Goal: Task Accomplishment & Management: Complete application form

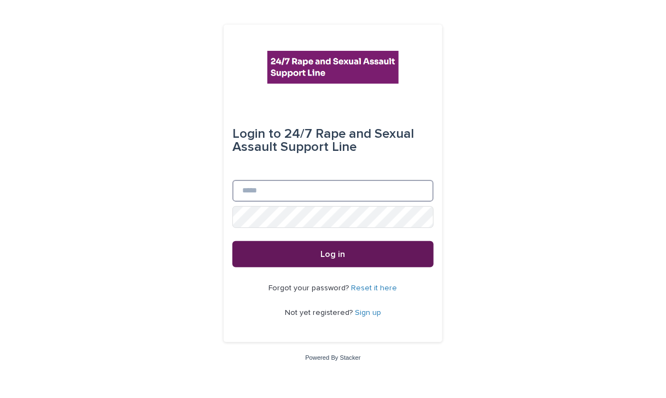
type input "**********"
click at [380, 259] on button "Log in" at bounding box center [332, 254] width 201 height 26
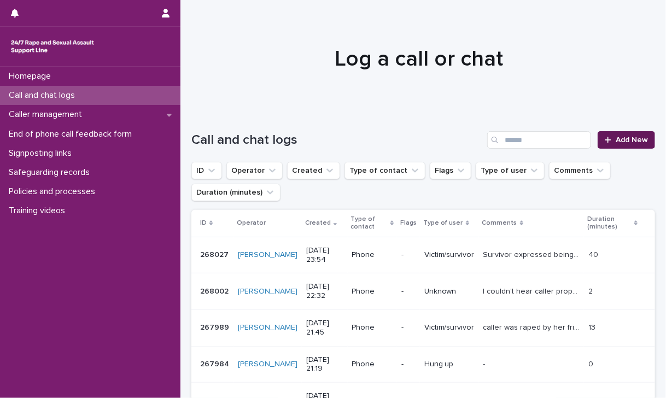
click at [616, 136] on span "Add New" at bounding box center [632, 140] width 32 height 8
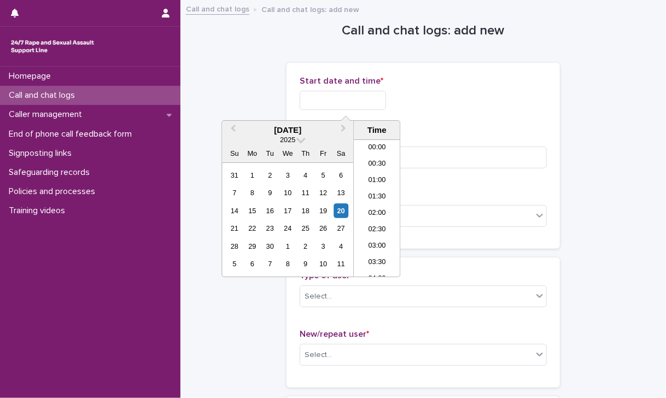
click at [386, 102] on input "text" at bounding box center [343, 100] width 86 height 19
click at [377, 203] on li "12:00" at bounding box center [377, 208] width 46 height 16
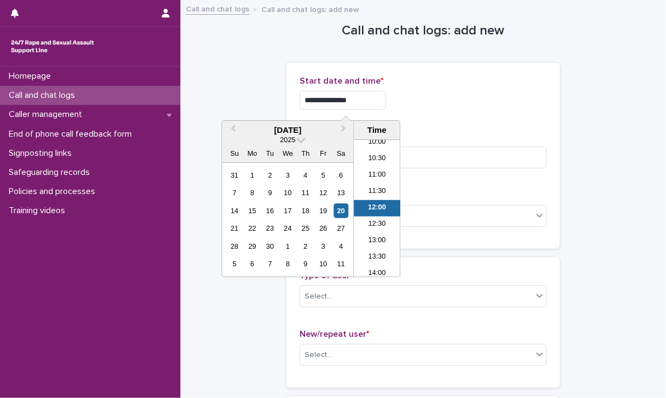
click at [374, 105] on input "**********" at bounding box center [343, 100] width 86 height 19
type input "**********"
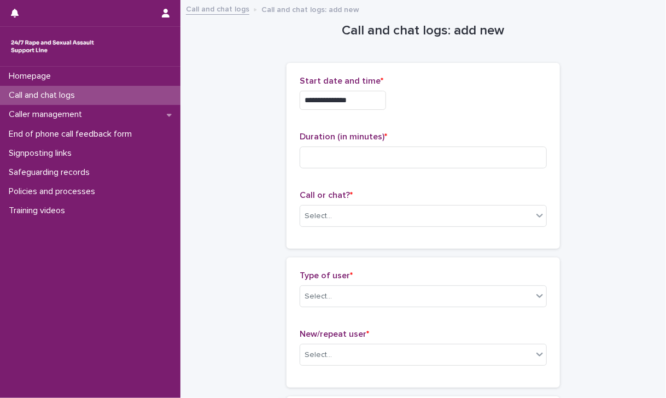
click at [464, 140] on p "Duration (in minutes) *" at bounding box center [423, 137] width 247 height 10
click at [421, 153] on input at bounding box center [423, 158] width 247 height 22
type input "*"
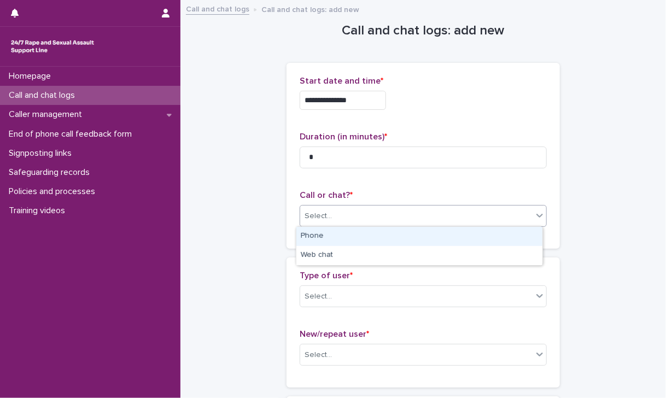
click at [392, 213] on div "Select..." at bounding box center [416, 216] width 232 height 18
click at [378, 234] on div "Phone" at bounding box center [419, 236] width 246 height 19
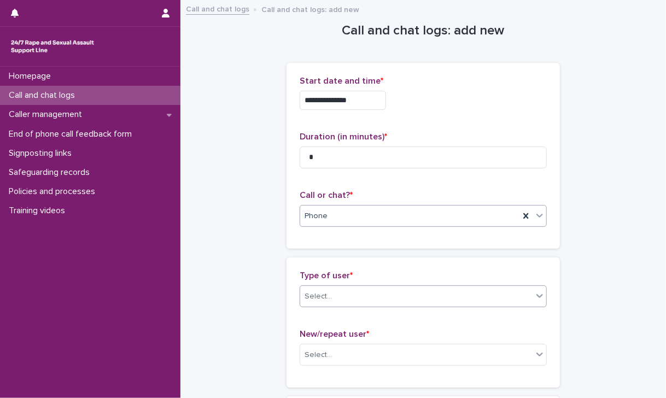
click at [351, 292] on div "Select..." at bounding box center [416, 297] width 232 height 18
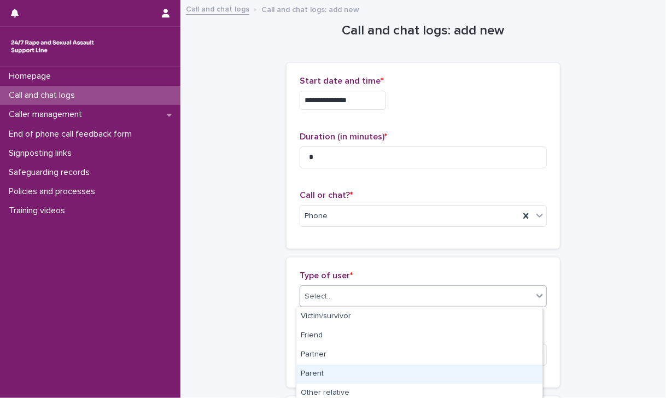
scroll to position [195, 0]
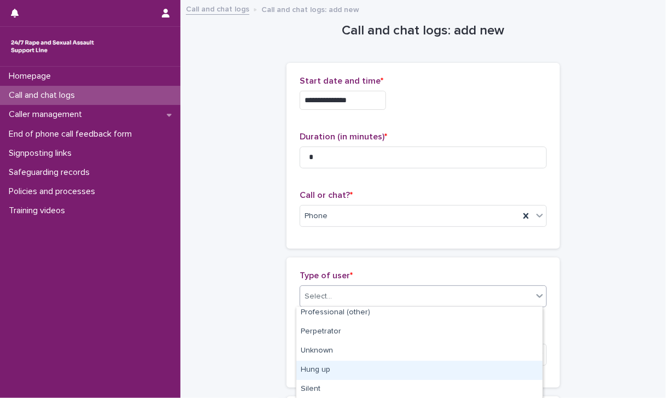
click at [319, 371] on div "Hung up" at bounding box center [419, 370] width 246 height 19
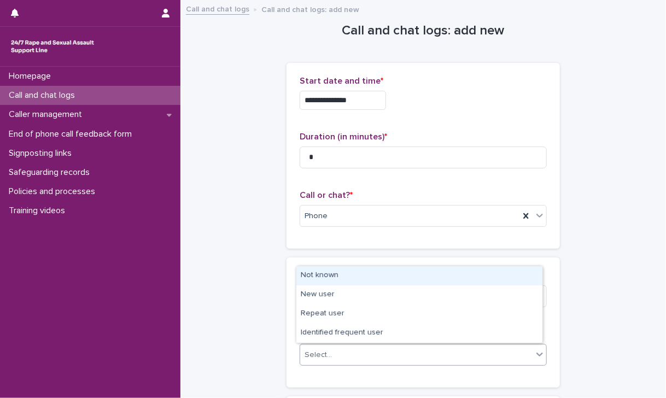
click at [342, 349] on div "Select..." at bounding box center [416, 355] width 232 height 18
click at [342, 270] on div "Not known" at bounding box center [419, 275] width 246 height 19
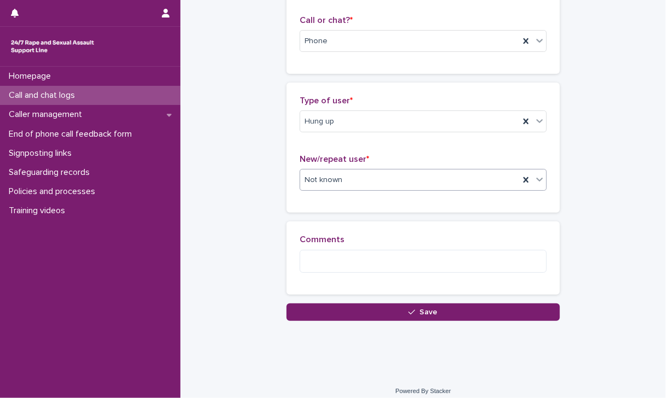
scroll to position [183, 0]
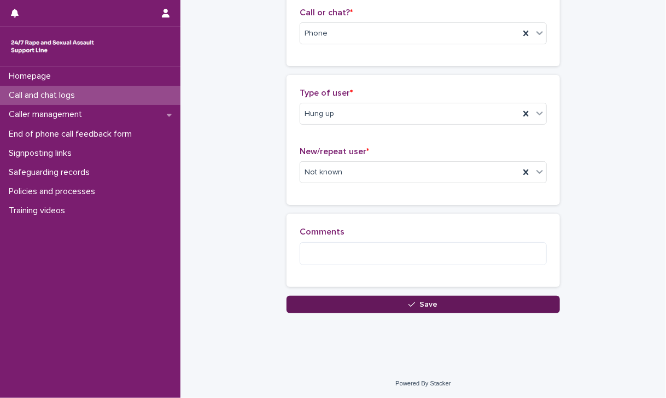
click at [351, 299] on button "Save" at bounding box center [423, 305] width 273 height 18
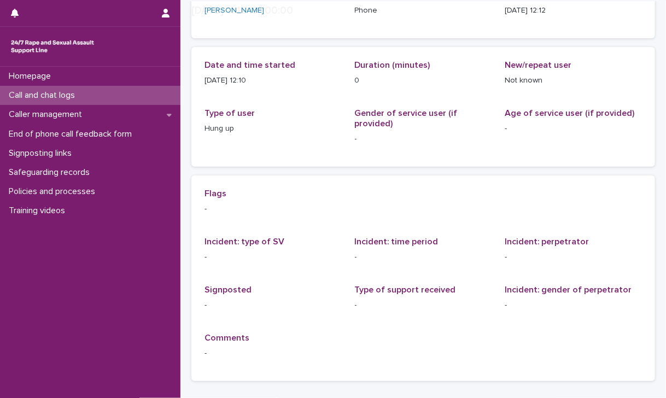
scroll to position [180, 0]
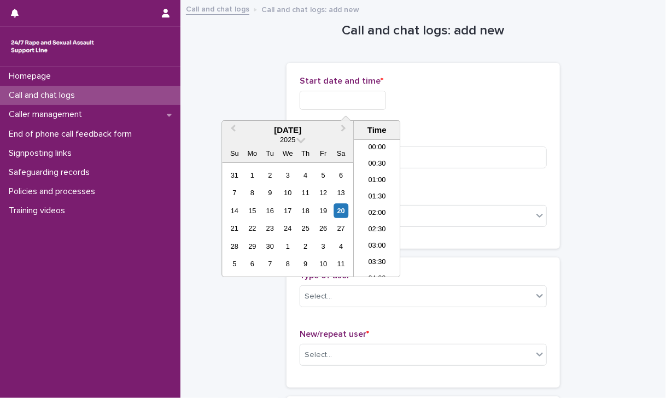
scroll to position [334, 0]
click at [342, 94] on input "text" at bounding box center [343, 100] width 86 height 19
click at [375, 205] on li "12:00" at bounding box center [377, 208] width 46 height 16
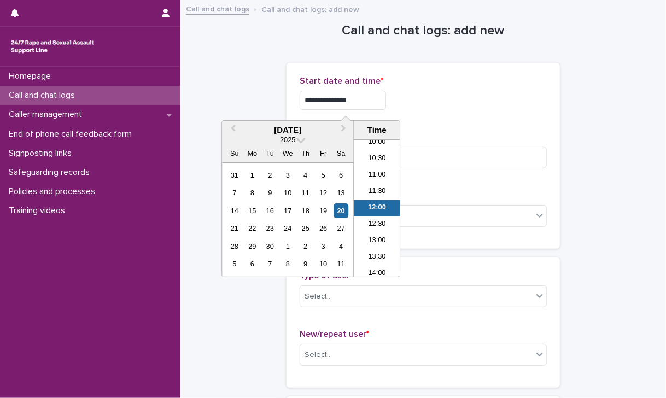
click at [383, 91] on input "**********" at bounding box center [343, 100] width 86 height 19
type input "**********"
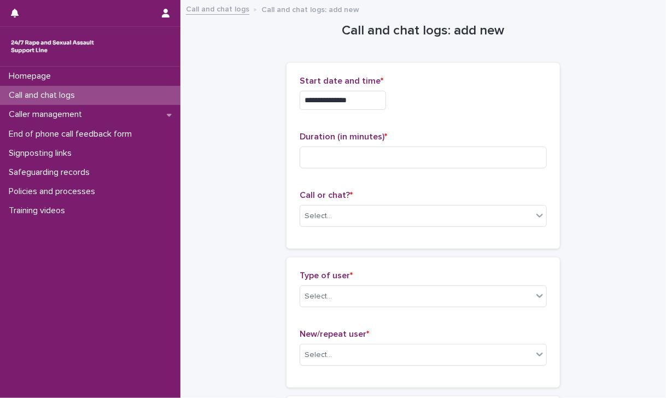
click at [440, 115] on div "**********" at bounding box center [423, 97] width 247 height 43
click at [405, 157] on input at bounding box center [423, 158] width 247 height 22
type input "*"
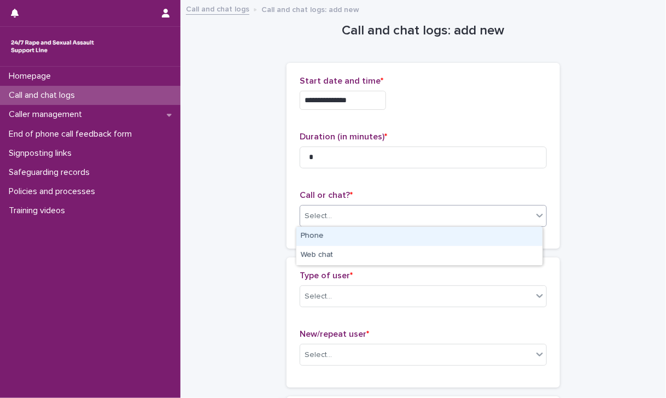
click at [393, 221] on div "Select..." at bounding box center [416, 216] width 232 height 18
click at [382, 234] on div "Phone" at bounding box center [419, 236] width 246 height 19
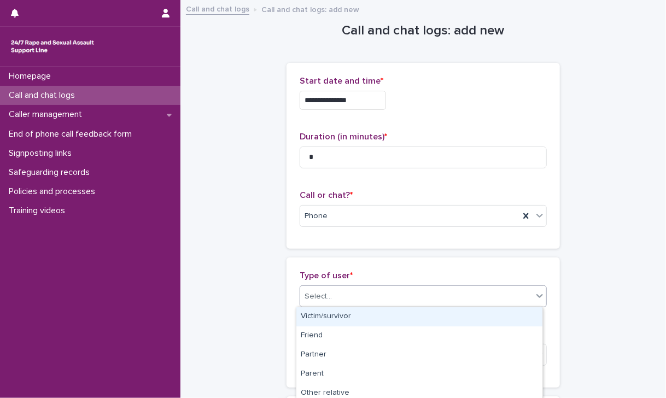
click at [372, 296] on div "Select..." at bounding box center [416, 297] width 232 height 18
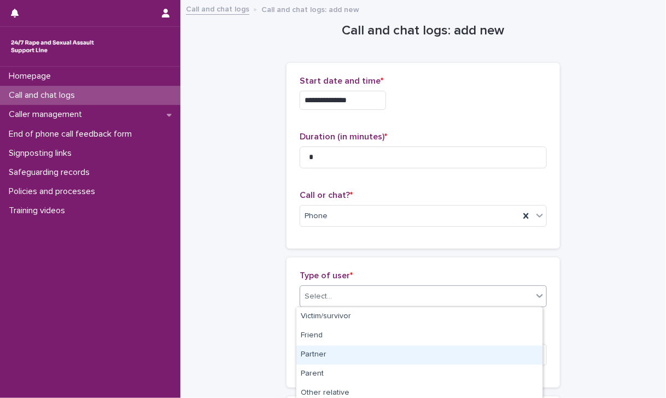
scroll to position [195, 0]
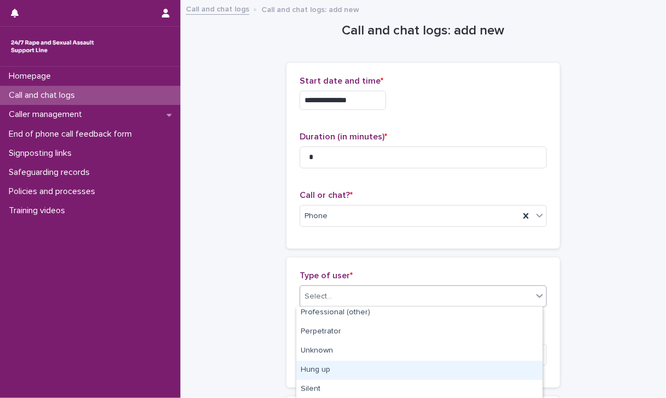
click at [358, 365] on div "Hung up" at bounding box center [419, 370] width 246 height 19
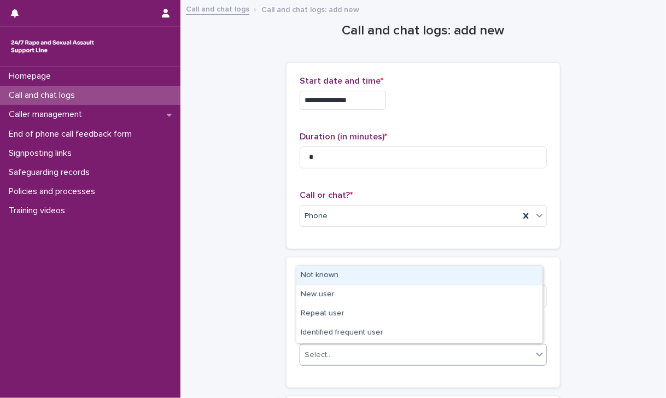
click at [352, 359] on div "Select..." at bounding box center [416, 355] width 232 height 18
click at [329, 273] on div "Not known" at bounding box center [419, 275] width 246 height 19
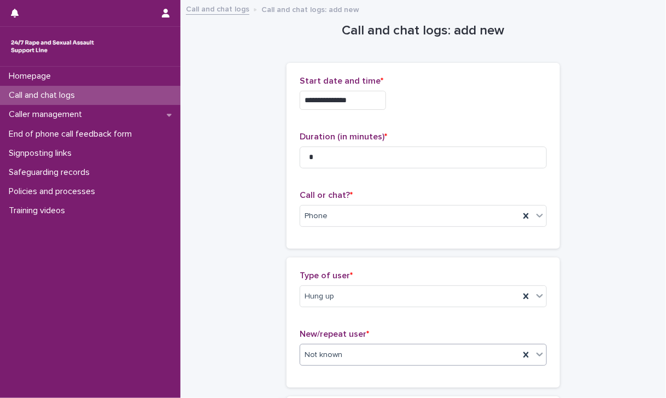
scroll to position [183, 0]
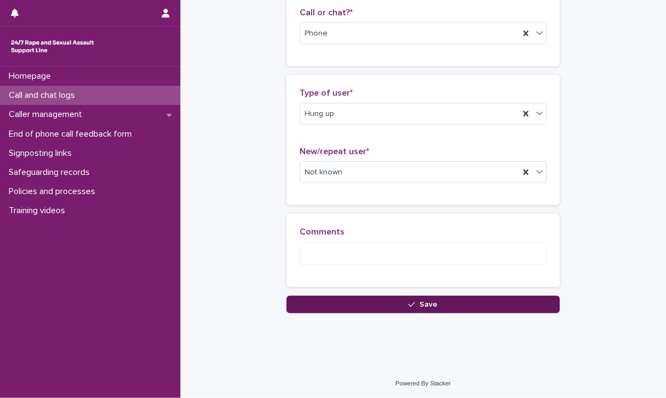
click at [433, 308] on button "Save" at bounding box center [423, 305] width 273 height 18
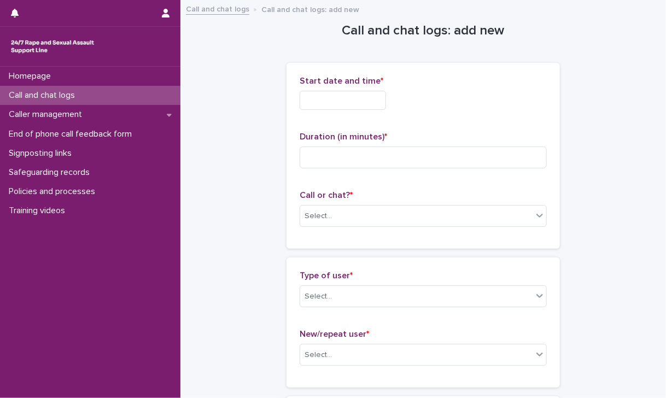
click at [334, 92] on input "text" at bounding box center [343, 100] width 86 height 19
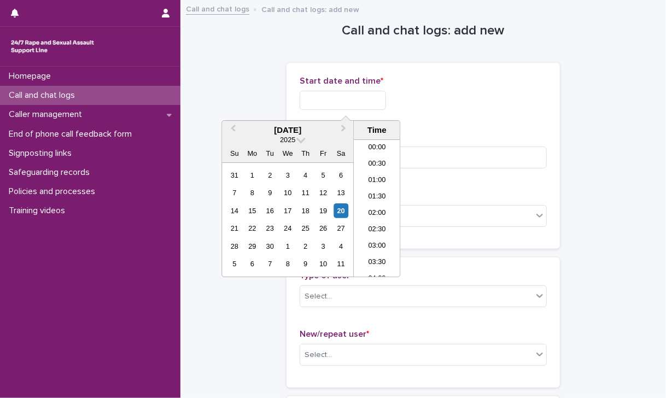
scroll to position [334, 0]
click at [375, 203] on li "12:00" at bounding box center [377, 208] width 46 height 16
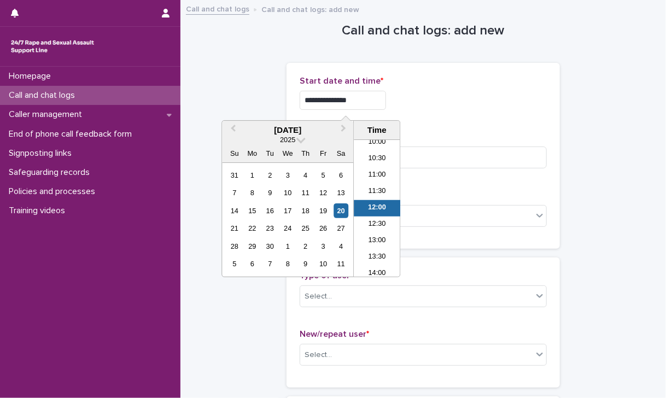
click at [376, 104] on input "**********" at bounding box center [343, 100] width 86 height 19
type input "**********"
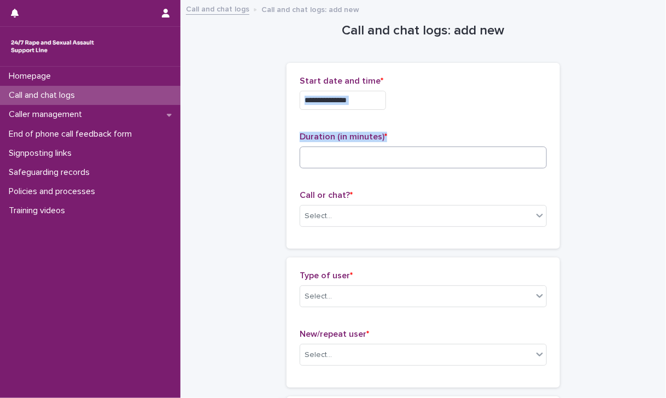
drag, startPoint x: 450, startPoint y: 107, endPoint x: 429, endPoint y: 151, distance: 48.4
click at [429, 151] on div "**********" at bounding box center [423, 156] width 247 height 160
click at [429, 151] on input at bounding box center [423, 158] width 247 height 22
type input "*"
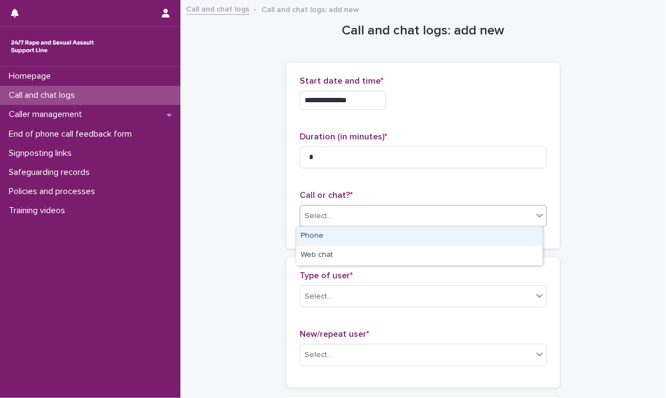
click at [428, 220] on div "Select..." at bounding box center [416, 216] width 232 height 18
click at [415, 243] on div "Phone" at bounding box center [419, 236] width 246 height 19
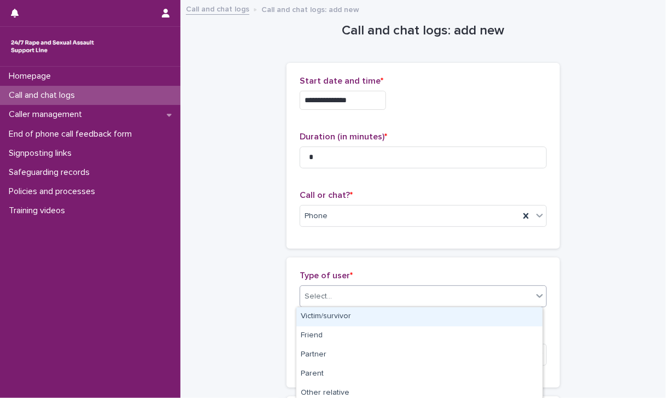
click at [416, 292] on div "Select..." at bounding box center [416, 297] width 232 height 18
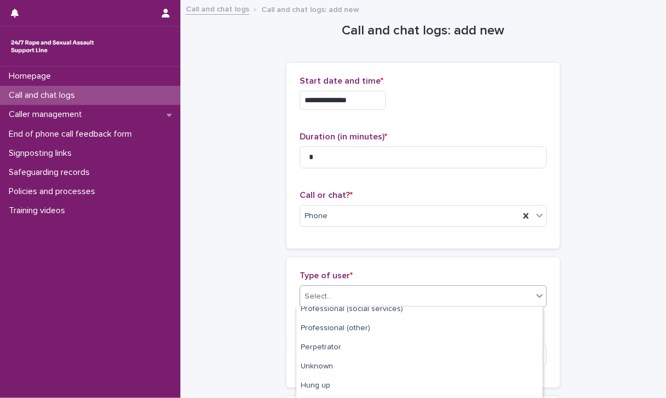
scroll to position [195, 0]
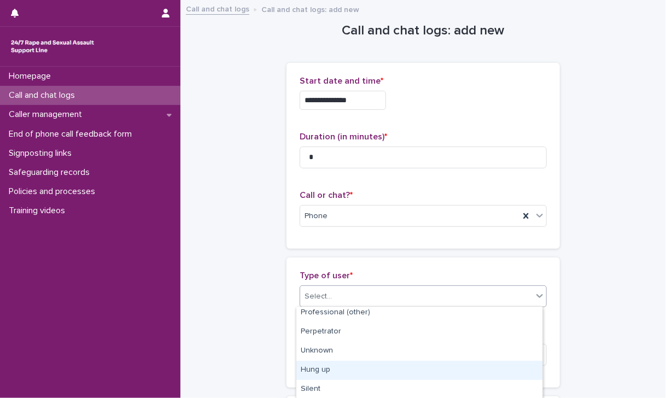
click at [423, 367] on div "Hung up" at bounding box center [419, 370] width 246 height 19
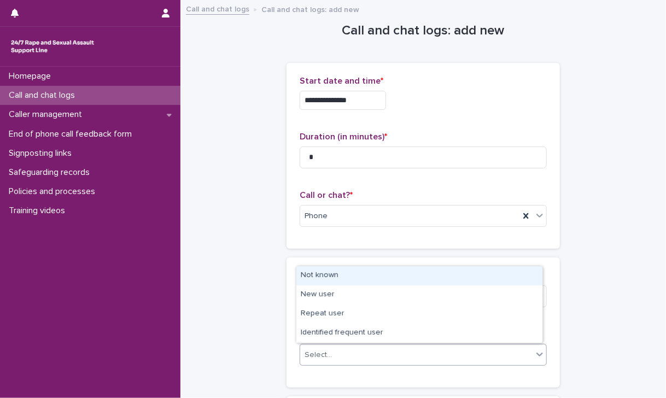
click at [419, 357] on div "Select..." at bounding box center [416, 355] width 232 height 18
click at [370, 276] on div "Not known" at bounding box center [419, 275] width 246 height 19
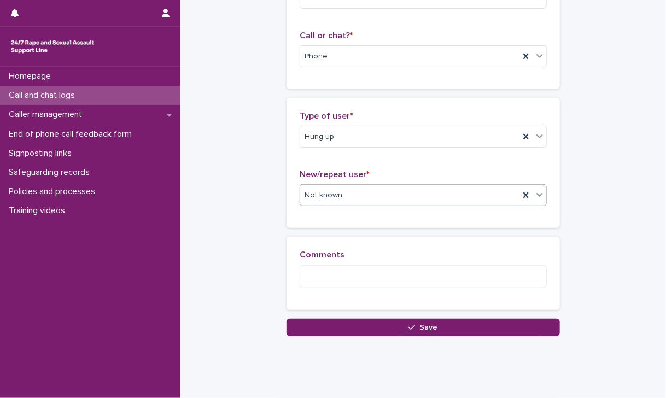
scroll to position [183, 0]
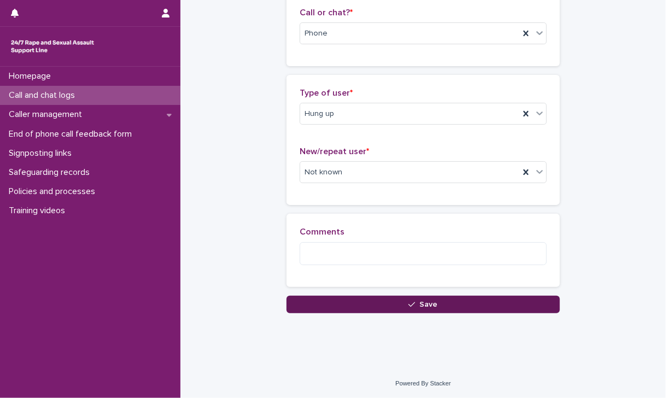
click at [422, 301] on span "Save" at bounding box center [429, 305] width 18 height 8
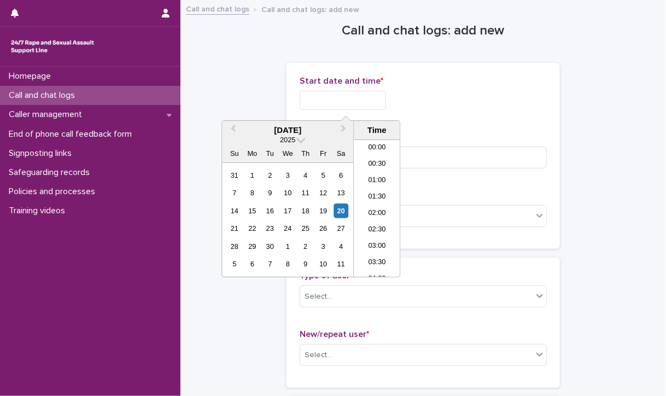
scroll to position [350, 0]
click at [364, 93] on input "text" at bounding box center [343, 100] width 86 height 19
click at [378, 213] on li "12:30" at bounding box center [377, 208] width 46 height 16
type input "**********"
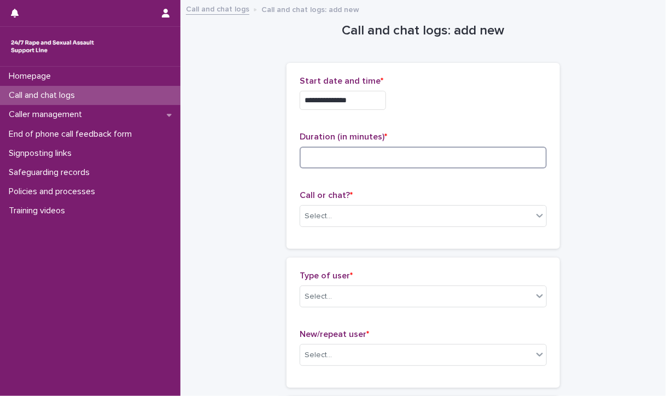
click at [308, 153] on input at bounding box center [423, 158] width 247 height 22
type input "*"
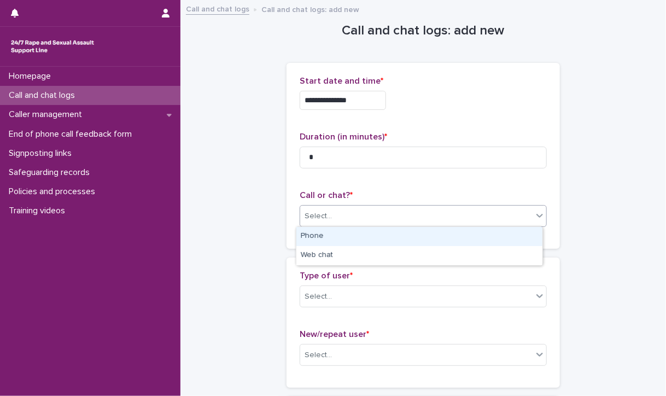
click at [322, 214] on div "Select..." at bounding box center [318, 216] width 27 height 11
click at [328, 236] on div "Phone" at bounding box center [419, 236] width 246 height 19
click at [404, 240] on div "Phone" at bounding box center [419, 236] width 246 height 19
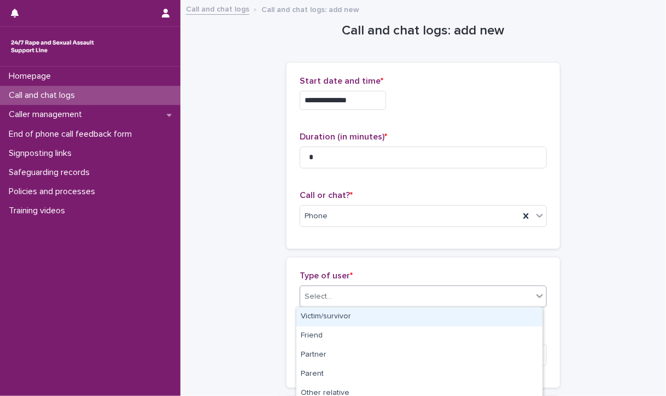
click at [398, 301] on div "Select..." at bounding box center [416, 297] width 232 height 18
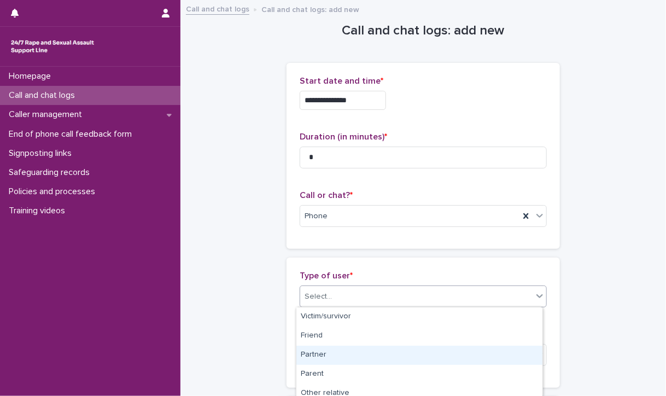
scroll to position [197, 0]
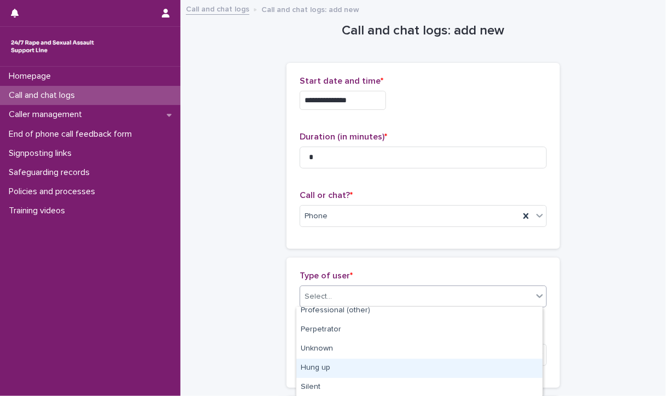
click at [379, 373] on div "Hung up" at bounding box center [419, 368] width 246 height 19
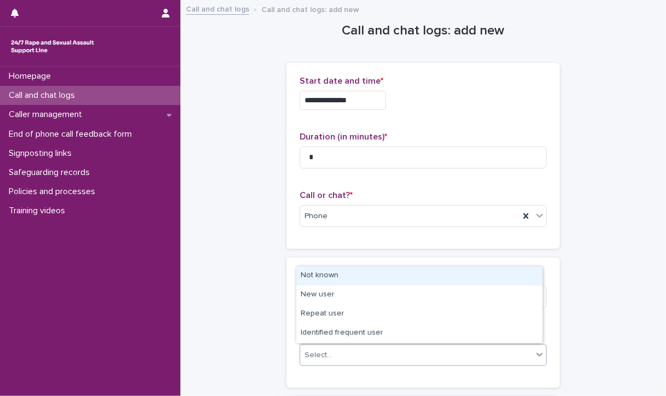
click at [383, 352] on div "Select..." at bounding box center [416, 355] width 232 height 18
click at [342, 267] on div "Not known" at bounding box center [419, 275] width 246 height 19
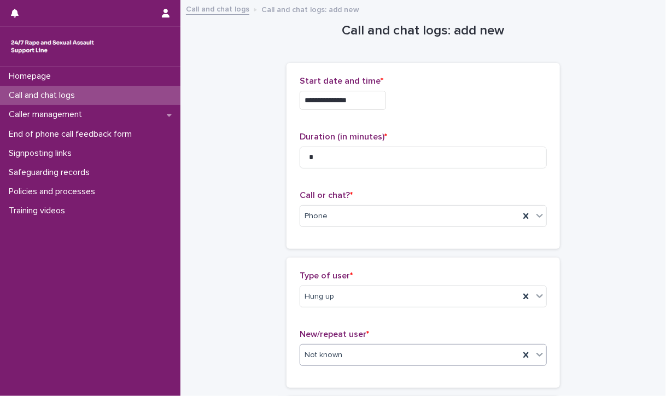
scroll to position [185, 0]
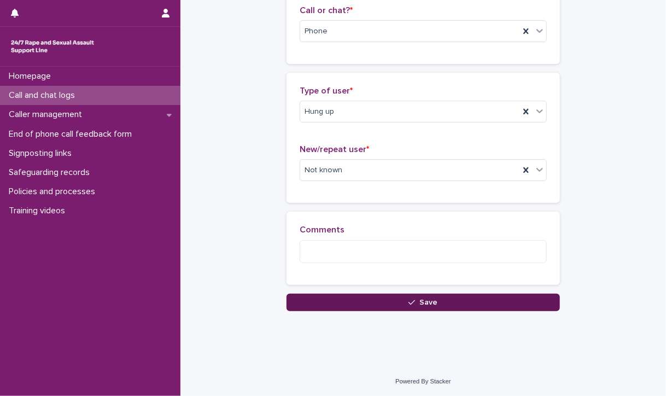
click at [389, 304] on button "Save" at bounding box center [423, 303] width 273 height 18
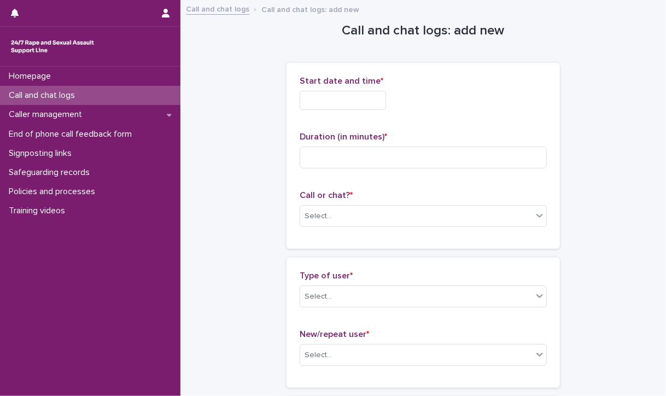
click at [325, 104] on input "text" at bounding box center [343, 100] width 86 height 19
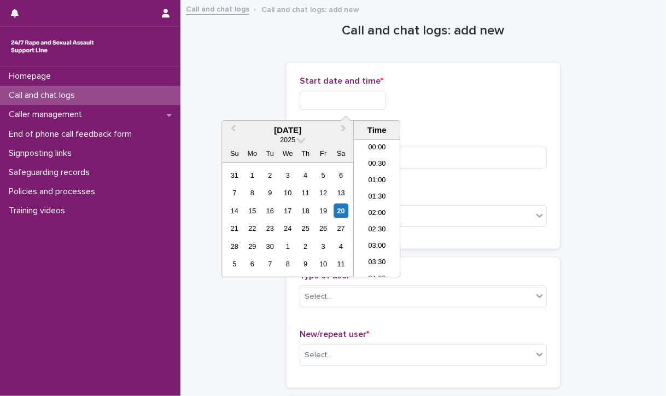
scroll to position [350, 0]
click at [379, 208] on li "12:30" at bounding box center [377, 208] width 46 height 16
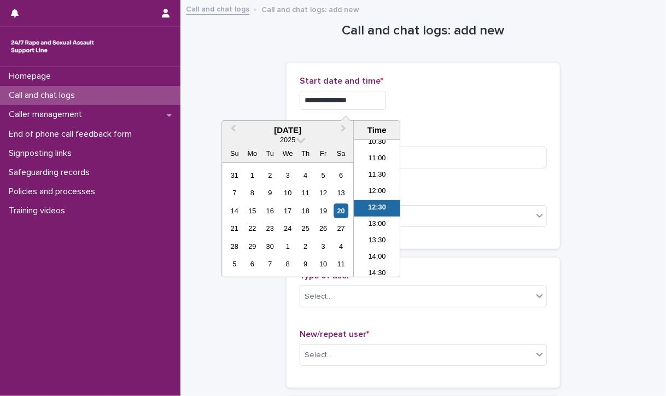
click at [369, 103] on input "**********" at bounding box center [343, 100] width 86 height 19
type input "**********"
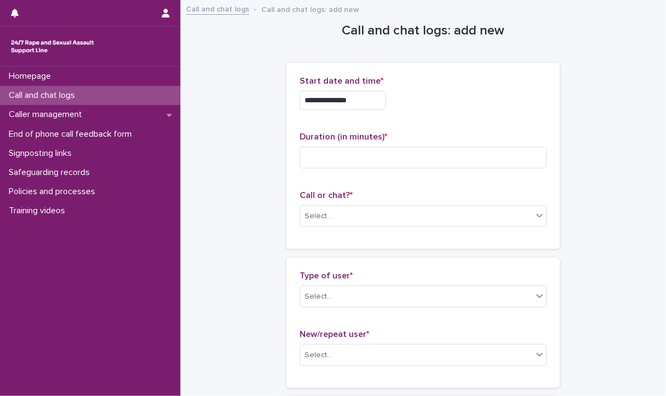
click at [451, 134] on p "Duration (in minutes) *" at bounding box center [423, 137] width 247 height 10
click at [426, 159] on input at bounding box center [423, 158] width 247 height 22
type input "*"
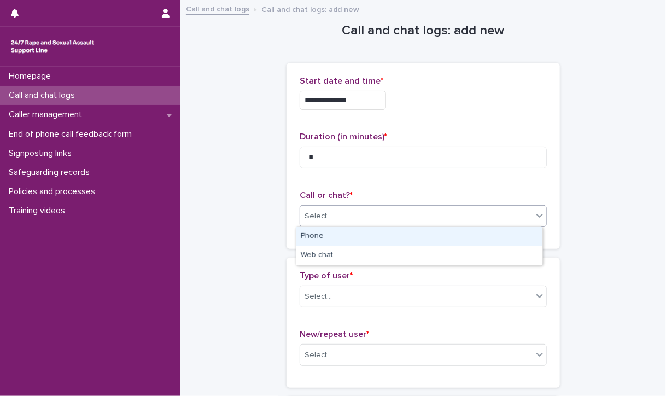
click at [428, 214] on div "Select..." at bounding box center [416, 216] width 232 height 18
click at [419, 236] on div "Phone" at bounding box center [419, 236] width 246 height 19
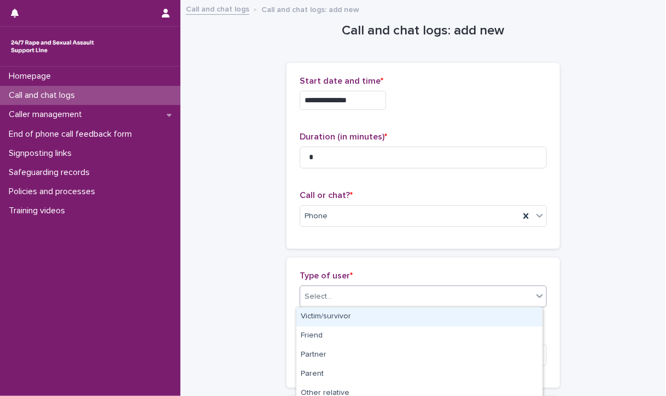
click at [417, 290] on div "Select..." at bounding box center [416, 297] width 232 height 18
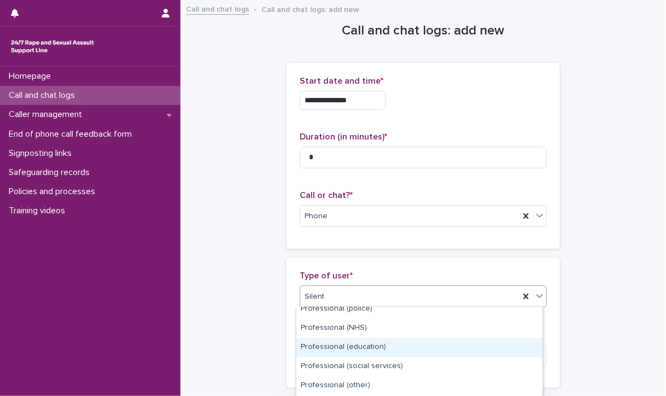
scroll to position [197, 0]
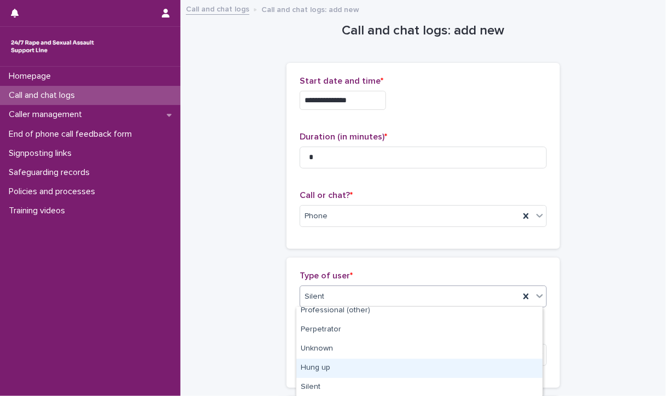
click at [394, 363] on div "Hung up" at bounding box center [419, 368] width 246 height 19
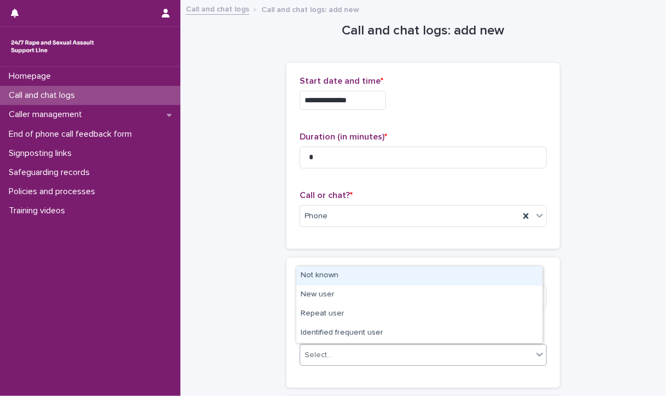
click at [394, 359] on div "Select..." at bounding box center [416, 355] width 232 height 18
click at [372, 275] on div "Not known" at bounding box center [419, 275] width 246 height 19
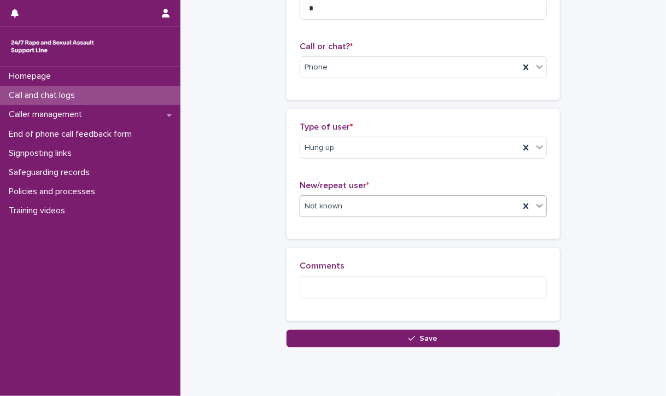
scroll to position [185, 0]
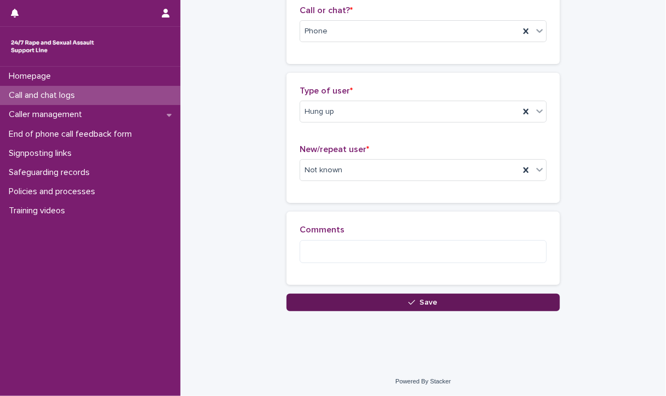
click at [382, 304] on button "Save" at bounding box center [423, 303] width 273 height 18
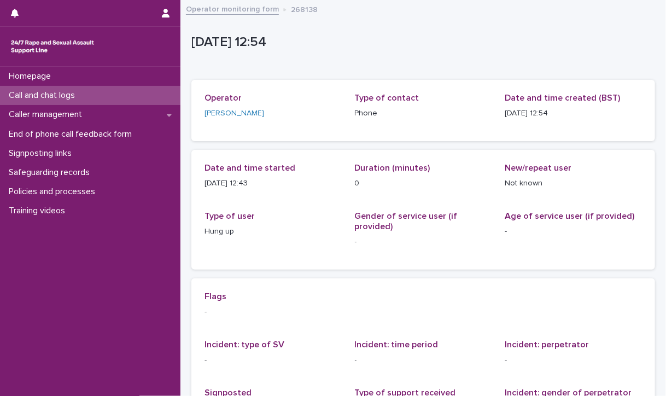
scroll to position [182, 0]
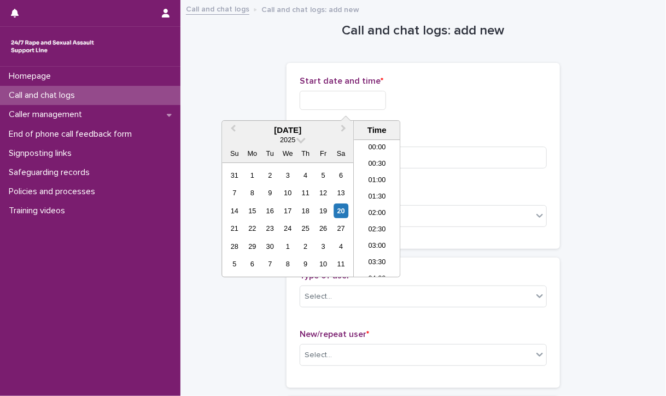
scroll to position [366, 0]
click at [357, 102] on input "text" at bounding box center [343, 100] width 86 height 19
click at [374, 172] on li "12:00" at bounding box center [377, 175] width 46 height 16
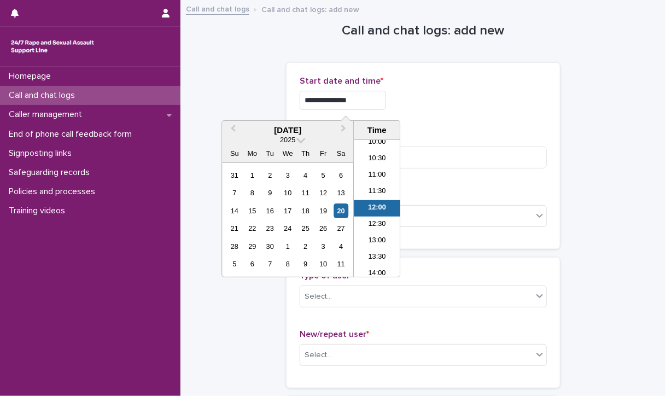
click at [359, 99] on input "**********" at bounding box center [343, 100] width 86 height 19
type input "**********"
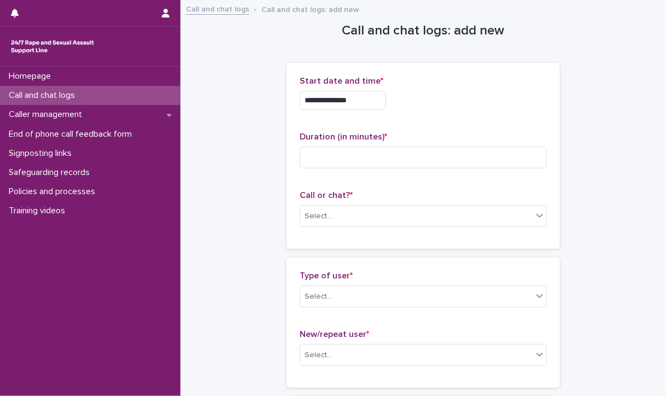
click at [412, 120] on div "**********" at bounding box center [423, 156] width 247 height 160
click at [376, 155] on input at bounding box center [423, 158] width 247 height 22
type input "*"
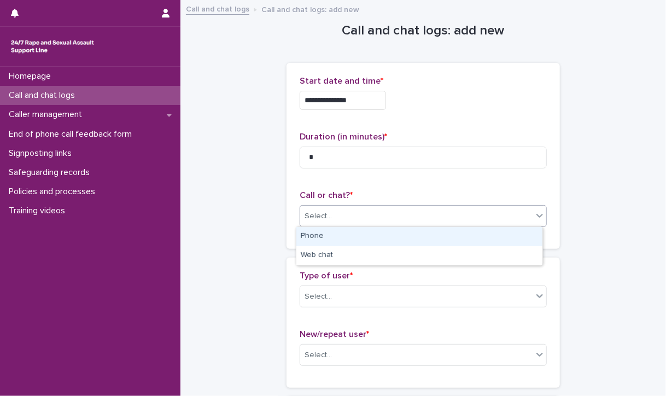
click at [384, 219] on div "Select..." at bounding box center [416, 216] width 232 height 18
click at [378, 238] on div "Phone" at bounding box center [419, 236] width 246 height 19
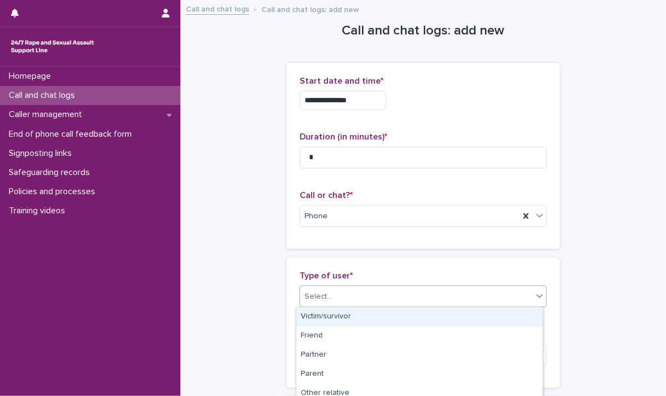
click at [376, 303] on div "Select..." at bounding box center [416, 297] width 232 height 18
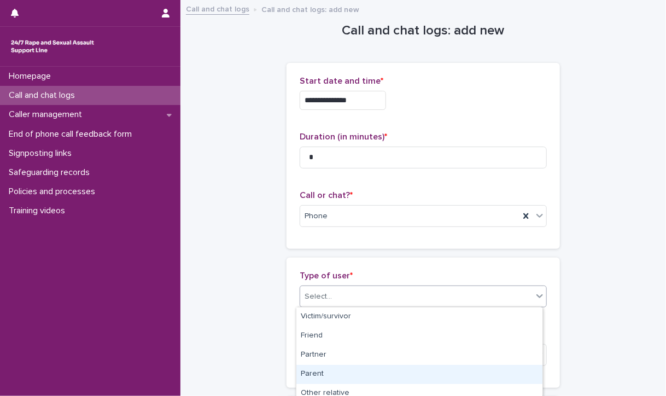
scroll to position [197, 0]
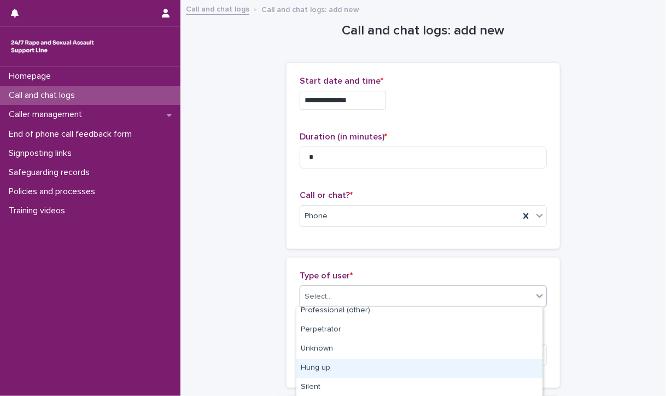
drag, startPoint x: 368, startPoint y: 324, endPoint x: 373, endPoint y: 371, distance: 47.9
click at [373, 371] on div "Hung up" at bounding box center [419, 368] width 246 height 19
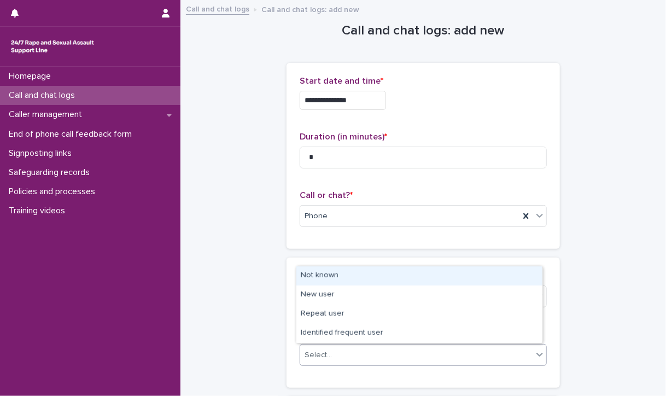
click at [372, 360] on div "Select..." at bounding box center [416, 355] width 232 height 18
click at [360, 279] on div "Not known" at bounding box center [419, 275] width 246 height 19
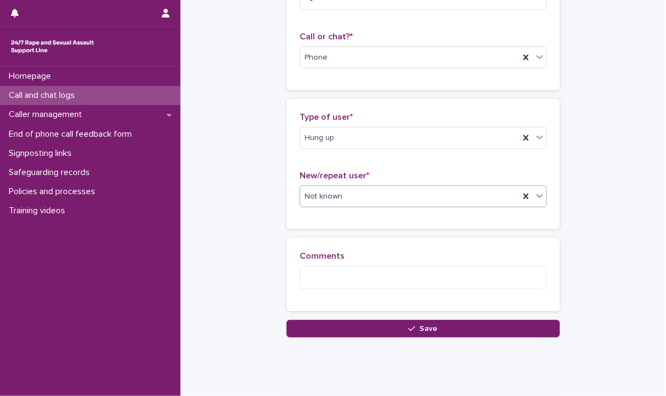
scroll to position [185, 0]
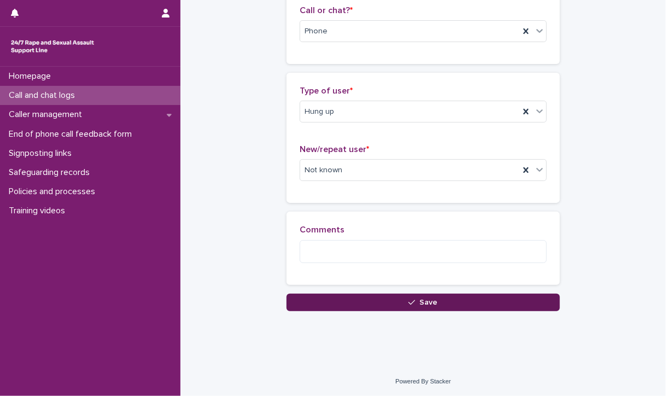
click at [377, 300] on button "Save" at bounding box center [423, 303] width 273 height 18
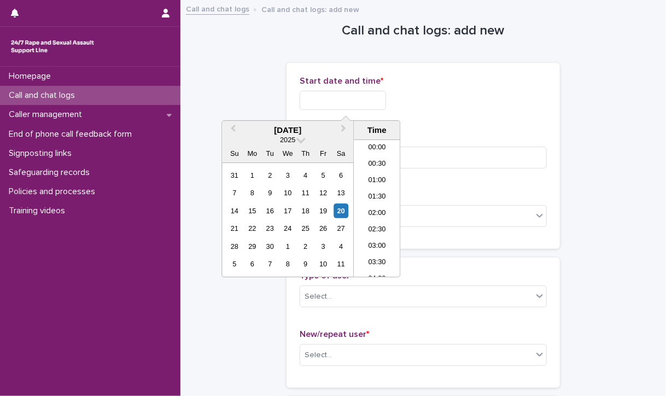
click at [378, 102] on input "text" at bounding box center [343, 100] width 86 height 19
click at [372, 206] on li "13:00" at bounding box center [377, 208] width 46 height 16
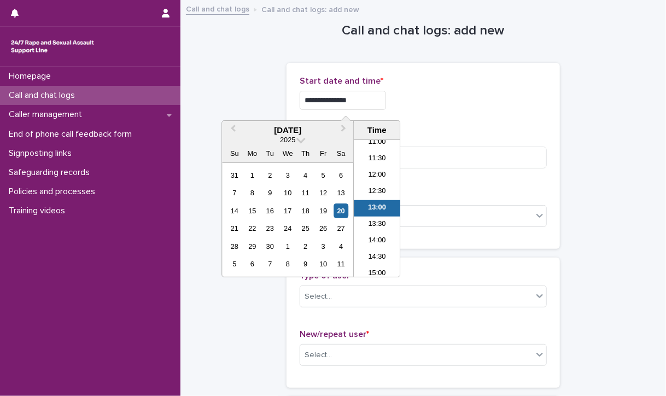
click at [368, 102] on input "**********" at bounding box center [343, 100] width 86 height 19
type input "**********"
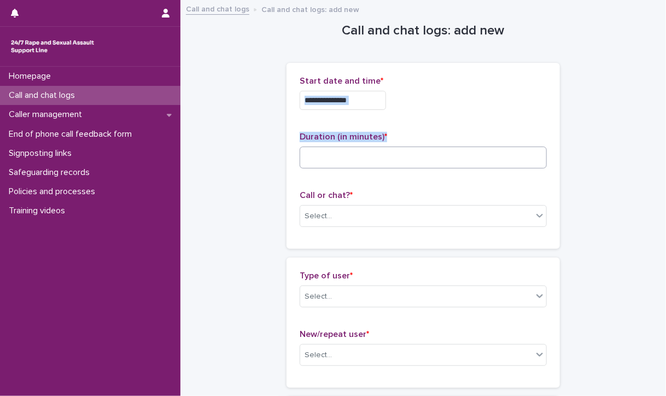
drag, startPoint x: 444, startPoint y: 107, endPoint x: 413, endPoint y: 156, distance: 58.4
click at [413, 156] on div "**********" at bounding box center [423, 156] width 247 height 160
click at [413, 156] on input at bounding box center [423, 158] width 247 height 22
type input "*"
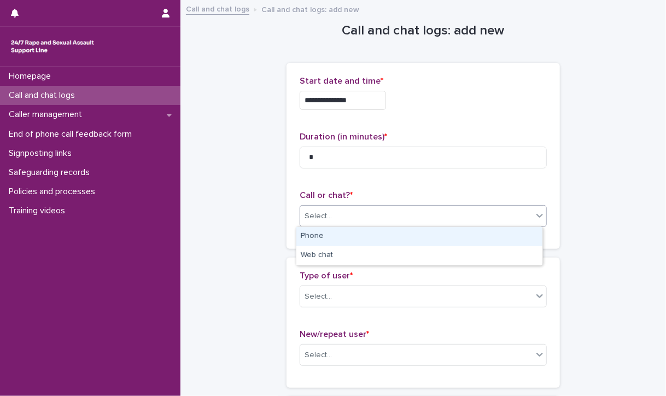
click at [419, 216] on div "Select..." at bounding box center [416, 216] width 232 height 18
click at [430, 232] on div "Phone" at bounding box center [419, 236] width 246 height 19
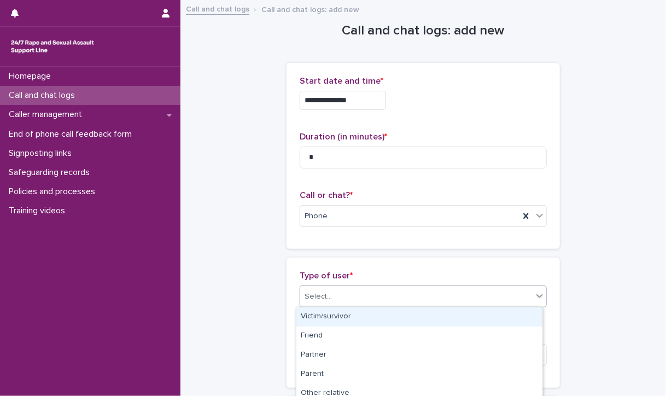
click at [405, 299] on div "Select..." at bounding box center [416, 297] width 232 height 18
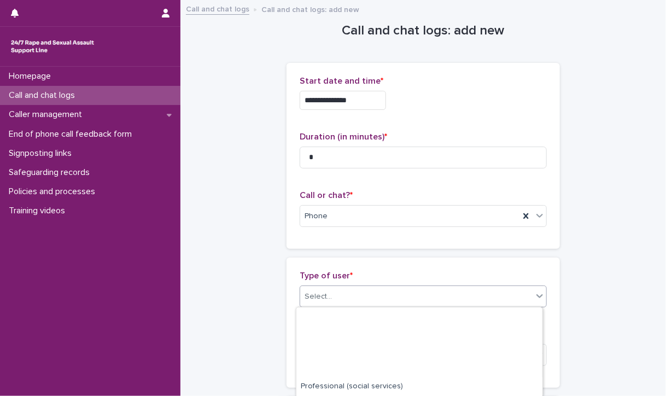
scroll to position [197, 0]
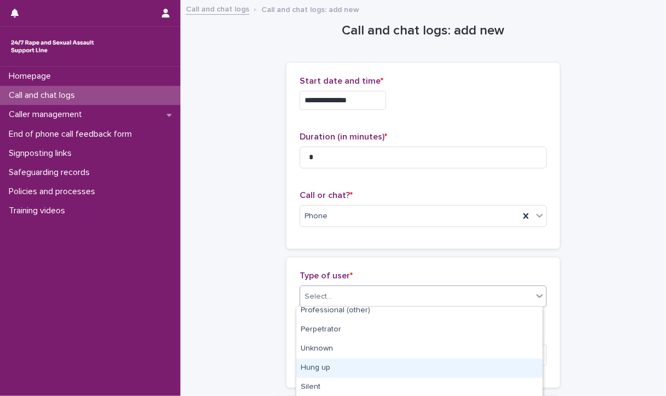
click at [375, 371] on div "Hung up" at bounding box center [419, 368] width 246 height 19
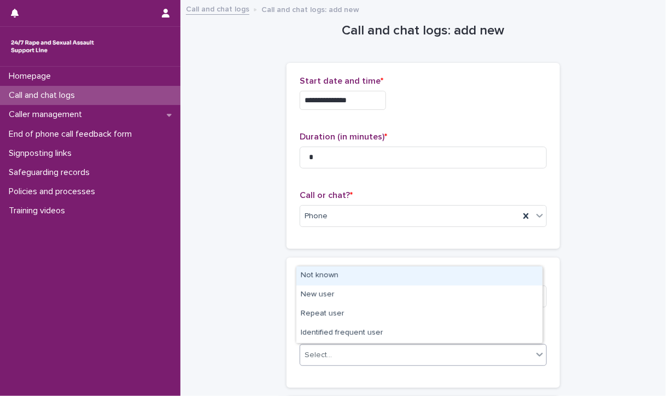
click at [374, 357] on div "Select..." at bounding box center [416, 355] width 232 height 18
click at [364, 273] on div "Not known" at bounding box center [419, 275] width 246 height 19
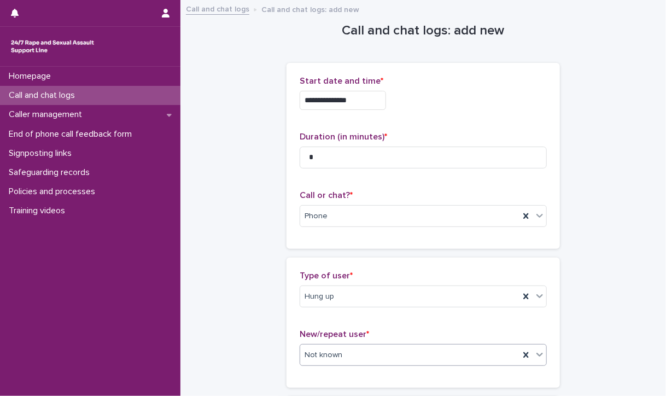
scroll to position [185, 0]
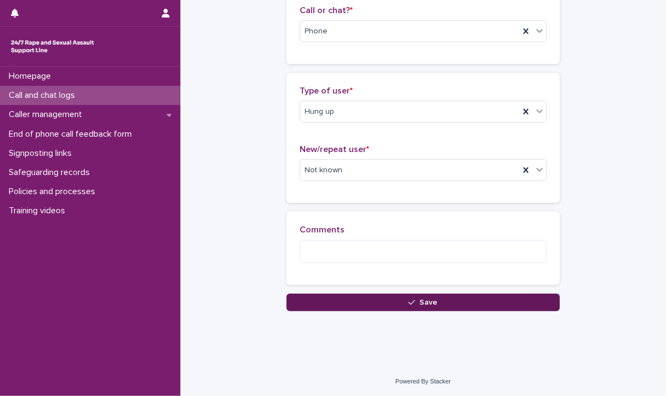
click at [380, 301] on button "Save" at bounding box center [423, 303] width 273 height 18
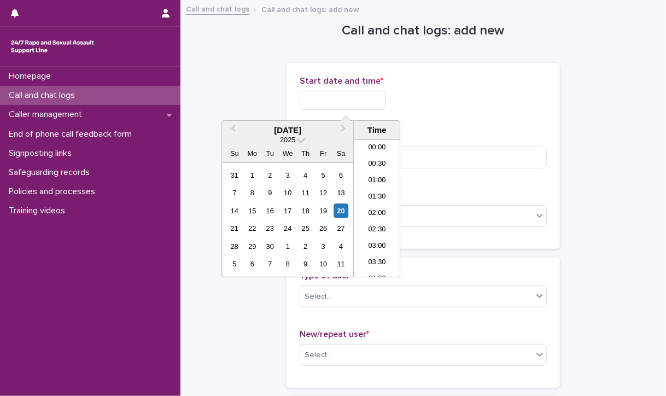
click at [301, 100] on input "text" at bounding box center [343, 100] width 86 height 19
click at [374, 207] on li "13:00" at bounding box center [377, 208] width 46 height 16
click at [363, 91] on input "**********" at bounding box center [343, 100] width 86 height 19
type input "**********"
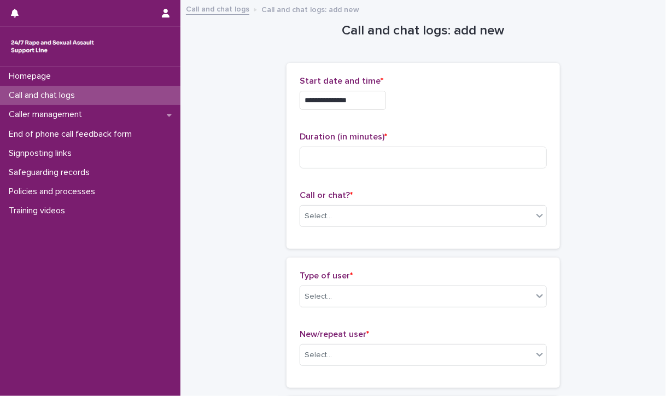
click at [479, 102] on div "**********" at bounding box center [423, 100] width 247 height 19
click at [391, 159] on input at bounding box center [423, 158] width 247 height 22
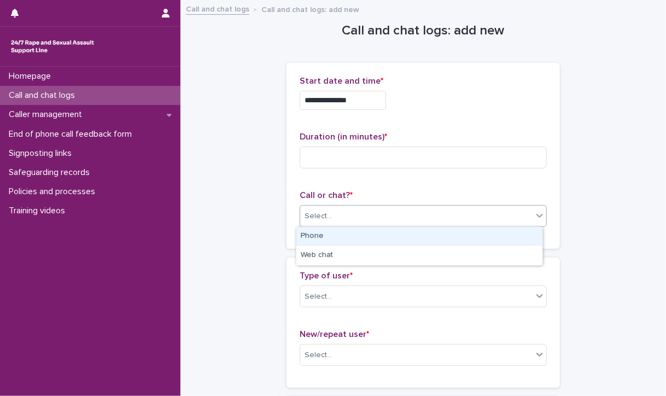
click at [382, 214] on div "Select..." at bounding box center [416, 216] width 232 height 18
click at [360, 244] on div "Phone" at bounding box center [419, 236] width 246 height 19
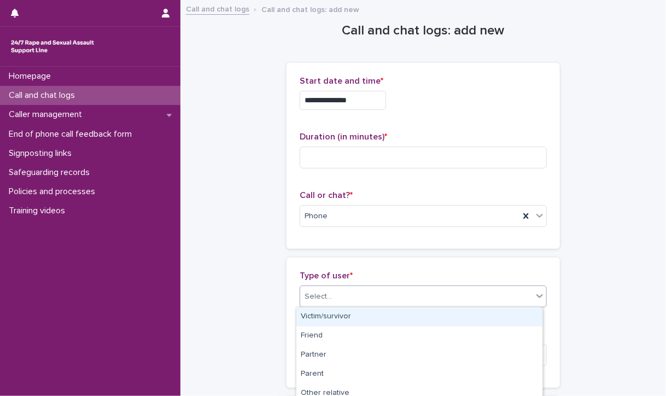
click at [356, 296] on div "Select..." at bounding box center [416, 297] width 232 height 18
click at [356, 313] on div "Victim/survivor" at bounding box center [419, 316] width 246 height 19
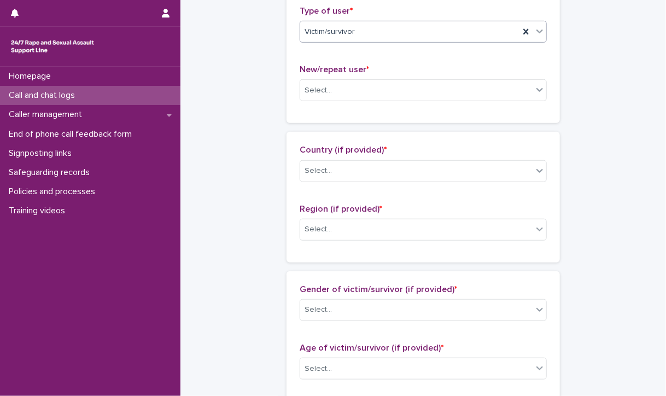
scroll to position [265, 0]
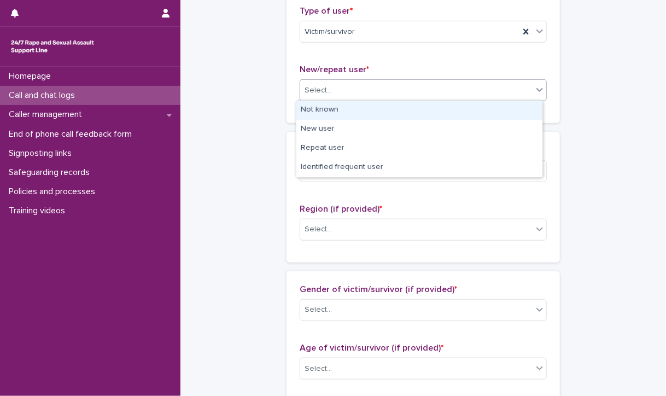
click at [343, 90] on div "Select..." at bounding box center [416, 90] width 232 height 18
click at [343, 109] on div "Not known" at bounding box center [419, 110] width 246 height 19
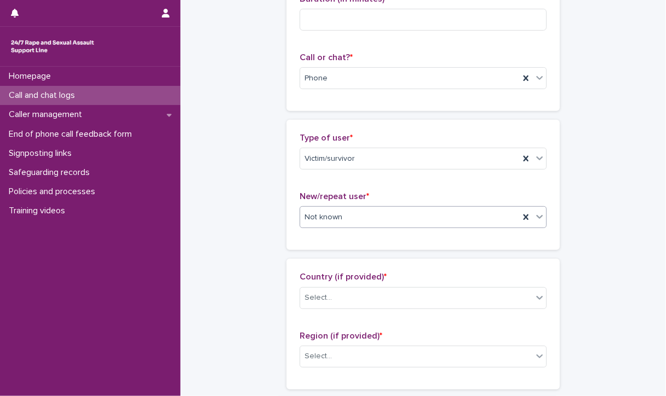
scroll to position [137, 0]
click at [346, 76] on div "Phone" at bounding box center [409, 80] width 219 height 18
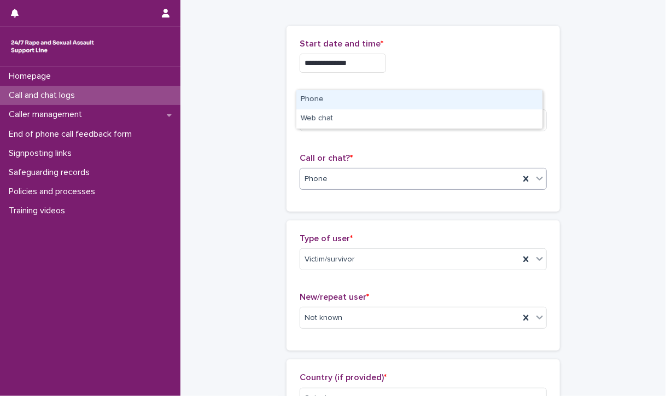
scroll to position [38, 0]
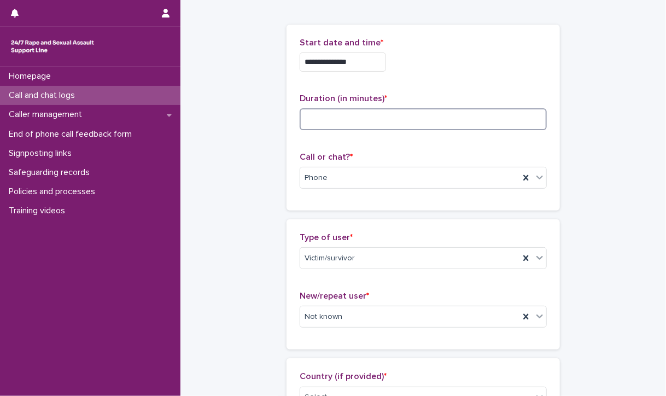
click at [346, 115] on input at bounding box center [423, 119] width 247 height 22
type input "*"
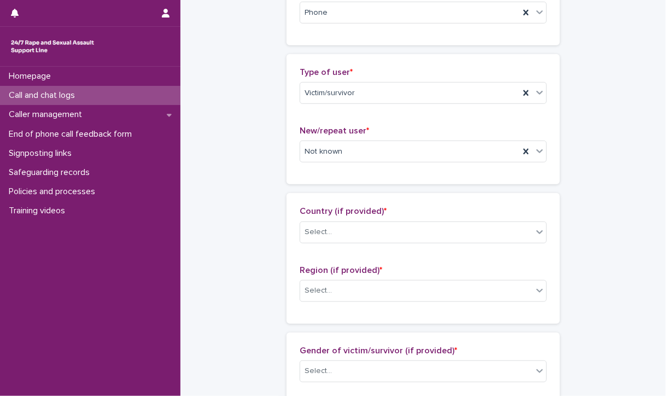
scroll to position [205, 0]
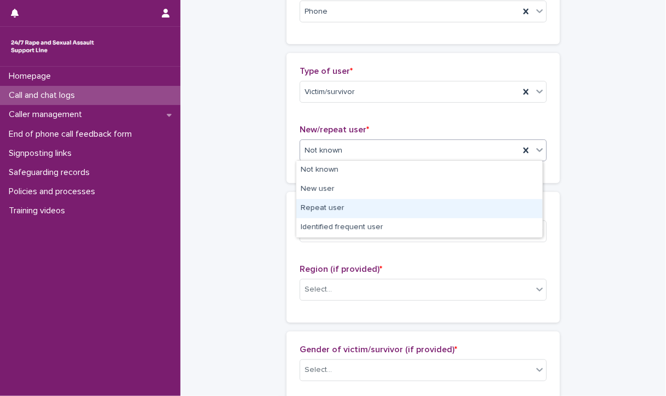
click at [332, 205] on div "Repeat user" at bounding box center [419, 208] width 246 height 19
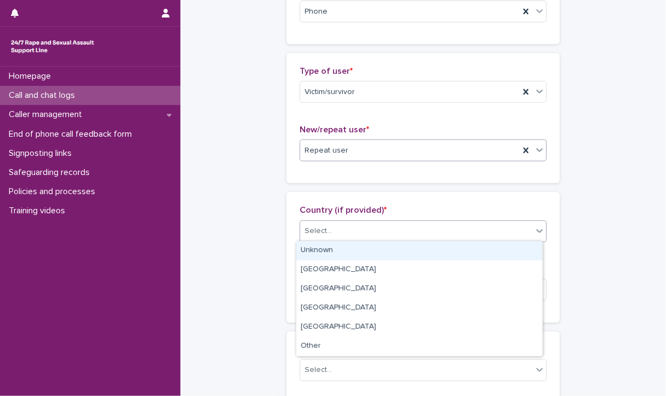
click at [335, 234] on div "Select..." at bounding box center [416, 231] width 232 height 18
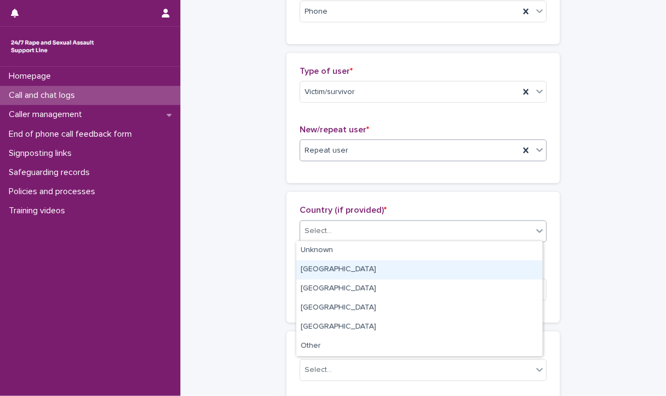
click at [337, 267] on div "[GEOGRAPHIC_DATA]" at bounding box center [419, 269] width 246 height 19
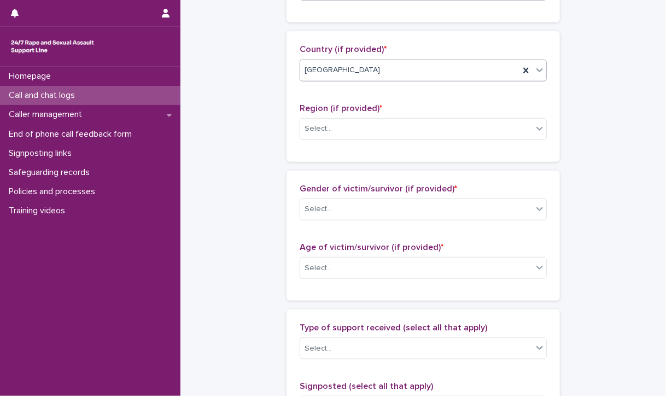
scroll to position [367, 0]
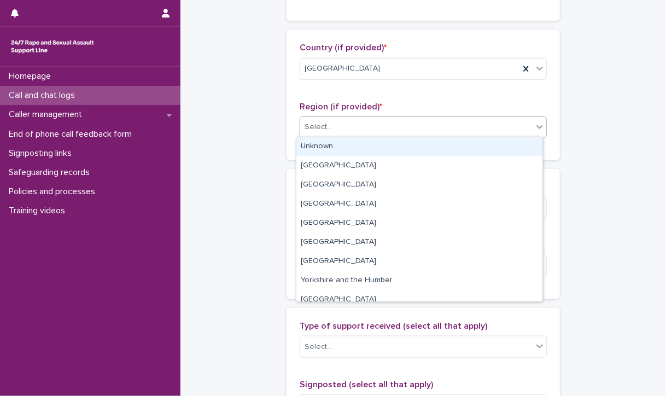
click at [346, 135] on div "Select..." at bounding box center [423, 127] width 247 height 22
click at [348, 150] on div "Unknown" at bounding box center [419, 146] width 246 height 19
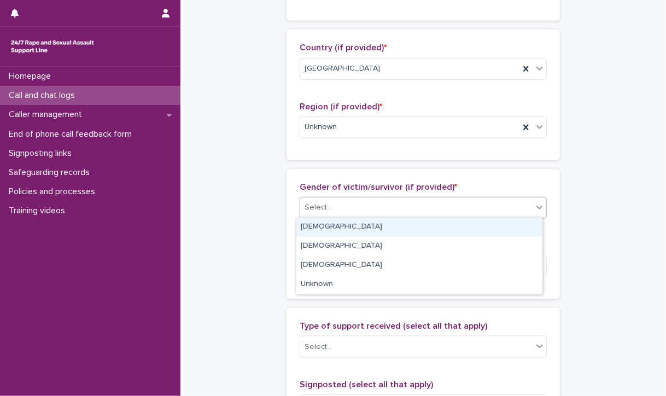
click at [359, 205] on div "Select..." at bounding box center [416, 208] width 232 height 18
click at [354, 229] on div "[DEMOGRAPHIC_DATA]" at bounding box center [419, 227] width 246 height 19
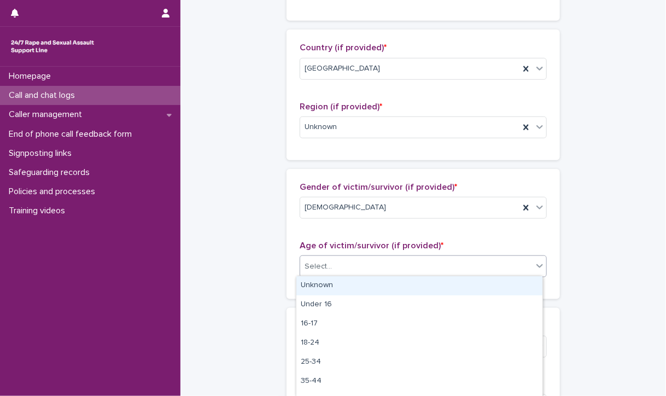
click at [355, 266] on div "Select..." at bounding box center [416, 267] width 232 height 18
click at [352, 289] on div "Unknown" at bounding box center [419, 285] width 246 height 19
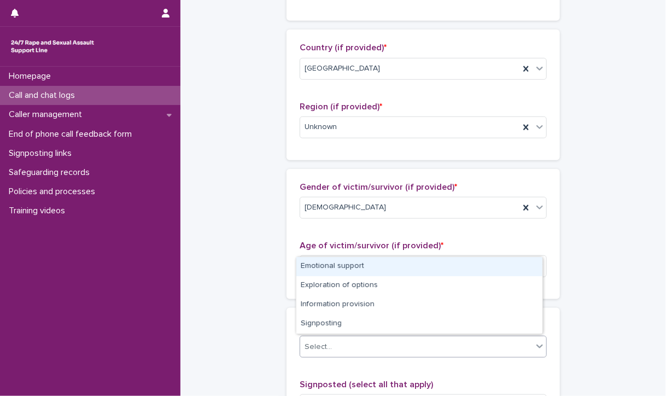
click at [352, 346] on div "Select..." at bounding box center [416, 347] width 232 height 18
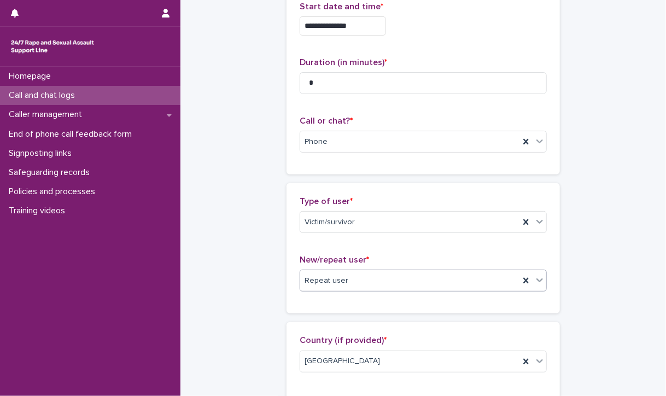
scroll to position [70, 0]
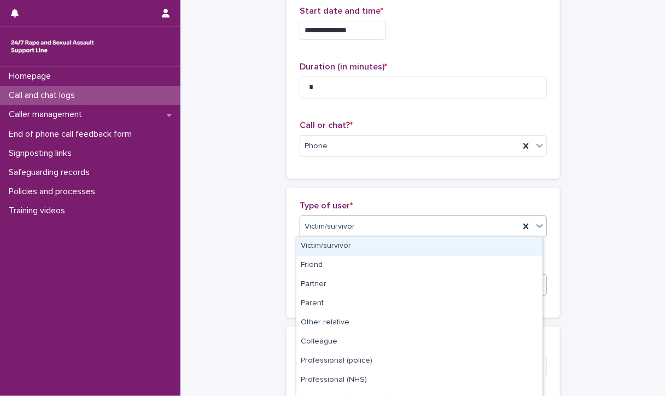
click at [336, 251] on div "Victim/survivor" at bounding box center [419, 246] width 246 height 19
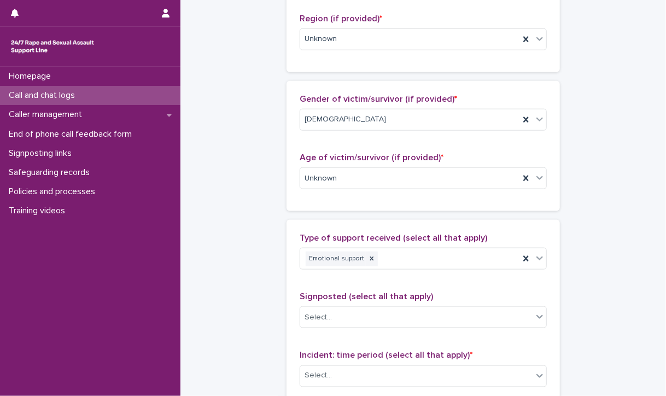
scroll to position [458, 0]
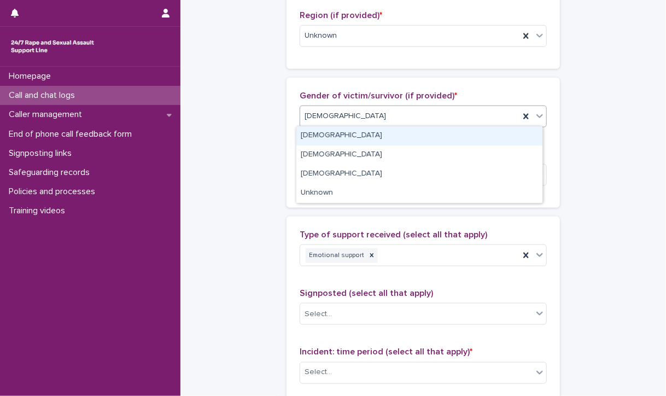
click at [355, 114] on div "[DEMOGRAPHIC_DATA]" at bounding box center [409, 116] width 219 height 18
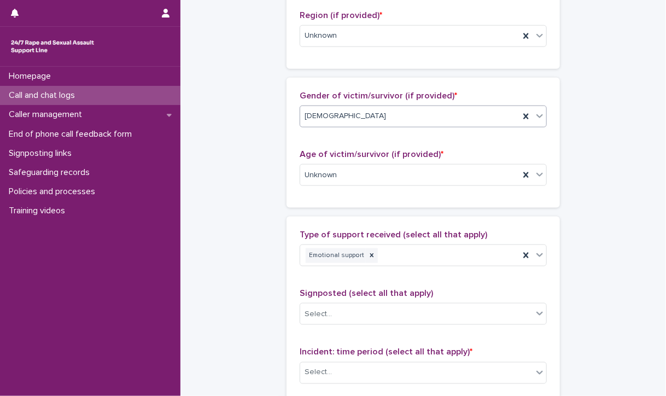
click at [355, 114] on div "[DEMOGRAPHIC_DATA]" at bounding box center [409, 116] width 219 height 18
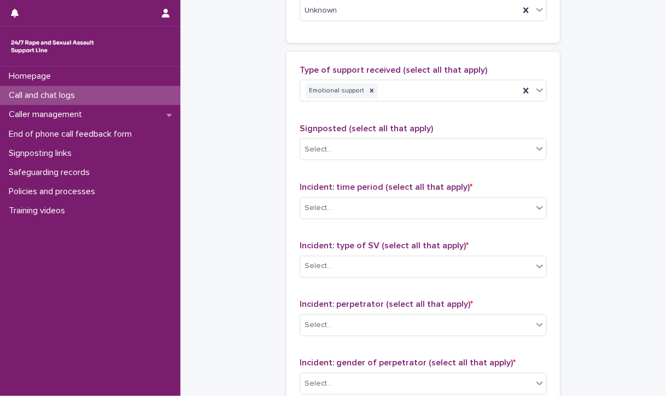
scroll to position [625, 0]
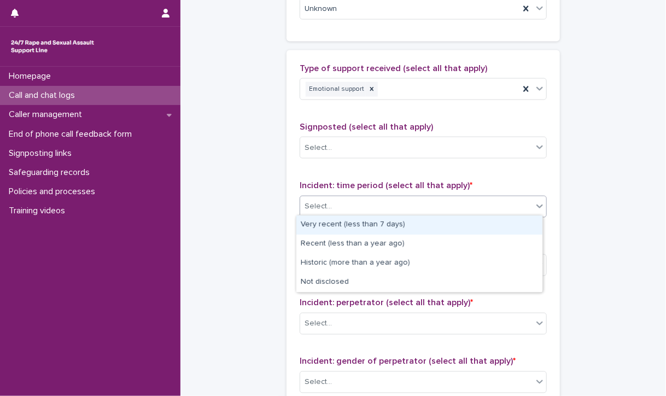
click at [349, 205] on div "Select..." at bounding box center [416, 206] width 232 height 18
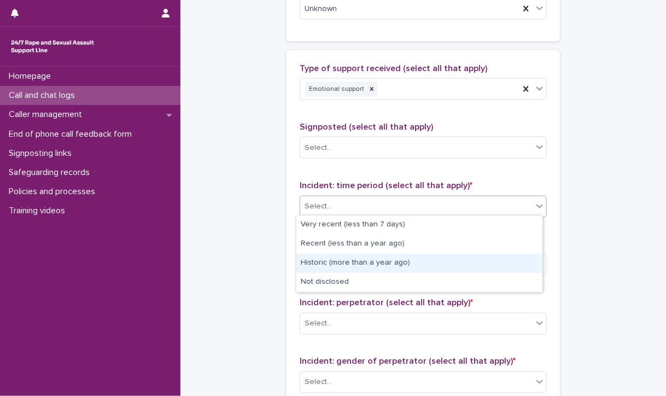
drag, startPoint x: 339, startPoint y: 253, endPoint x: 339, endPoint y: 263, distance: 9.9
click at [339, 263] on div "Historic (more than a year ago)" at bounding box center [419, 263] width 246 height 19
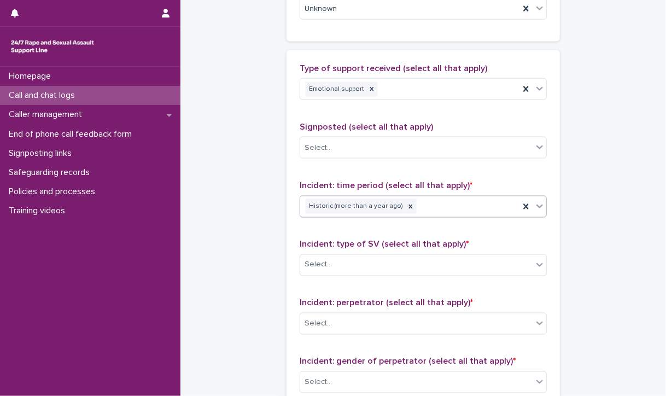
click at [339, 263] on div "Select..." at bounding box center [416, 265] width 232 height 18
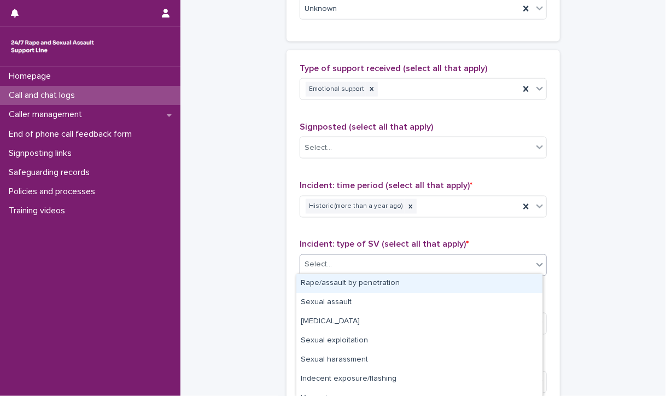
click at [337, 277] on div "Rape/assault by penetration" at bounding box center [419, 283] width 246 height 19
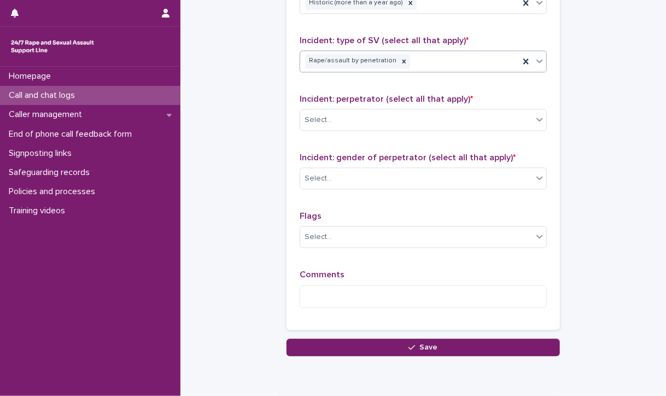
scroll to position [829, 0]
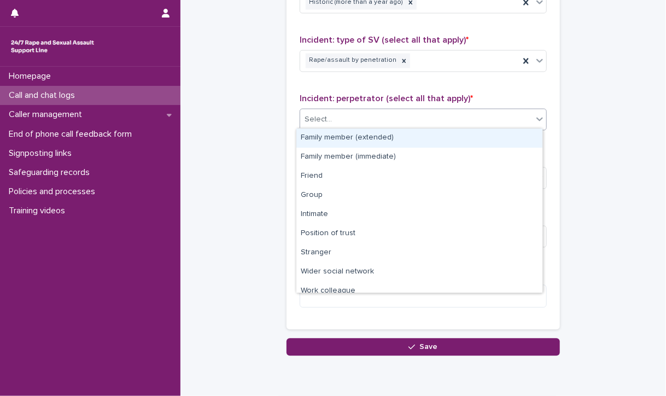
click at [349, 116] on div "Select..." at bounding box center [416, 120] width 232 height 18
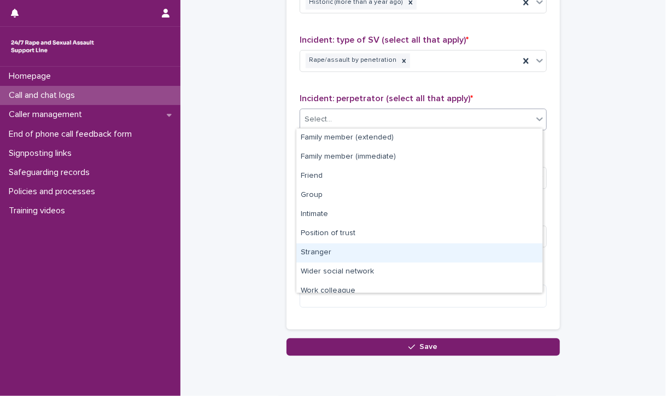
scroll to position [46, 0]
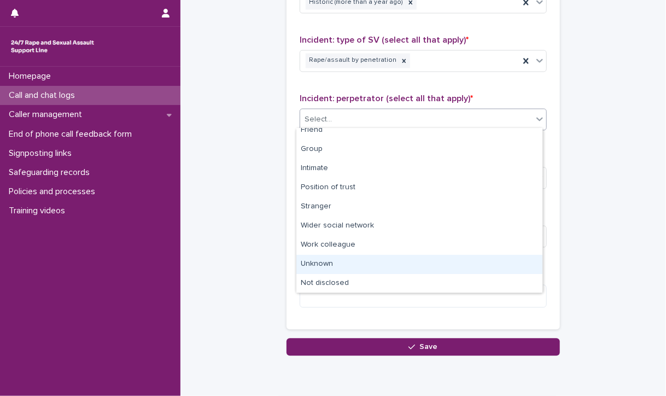
click at [324, 258] on div "Unknown" at bounding box center [419, 264] width 246 height 19
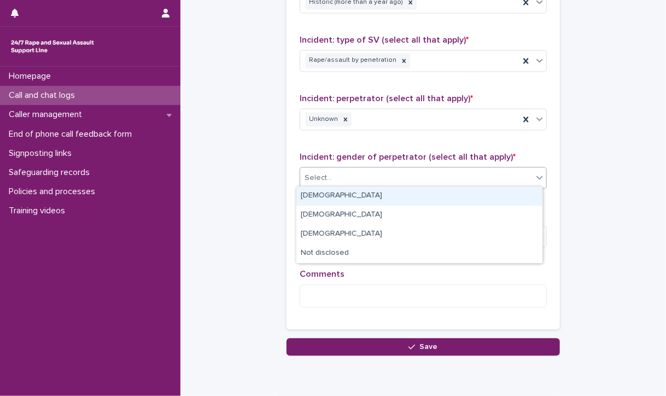
click at [381, 171] on div "Select..." at bounding box center [416, 179] width 232 height 18
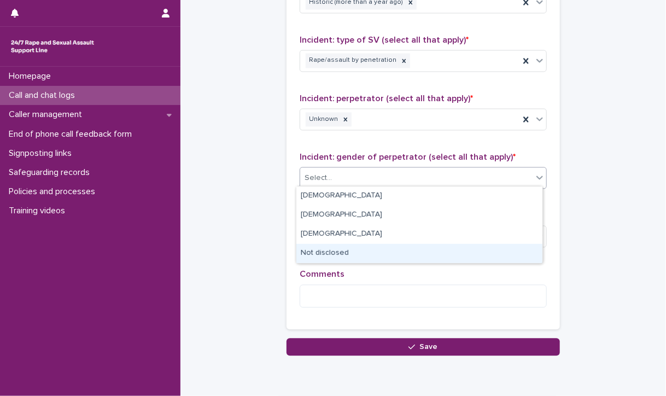
click at [363, 253] on div "Not disclosed" at bounding box center [419, 253] width 246 height 19
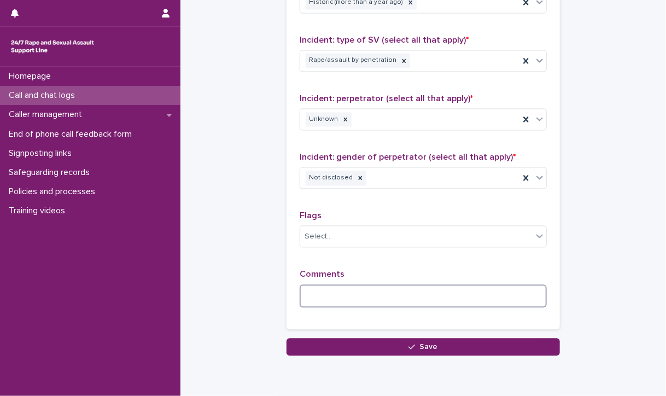
click at [356, 291] on textarea at bounding box center [423, 297] width 247 height 24
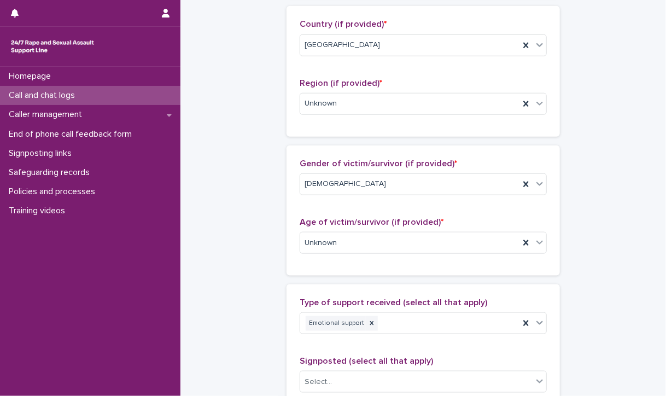
scroll to position [391, 0]
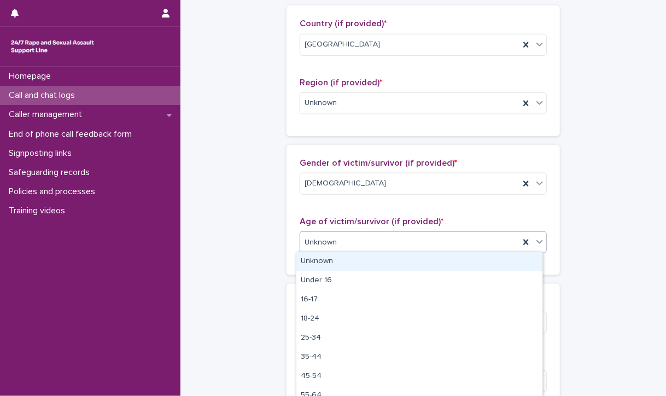
click at [407, 242] on div "Unknown" at bounding box center [409, 243] width 219 height 18
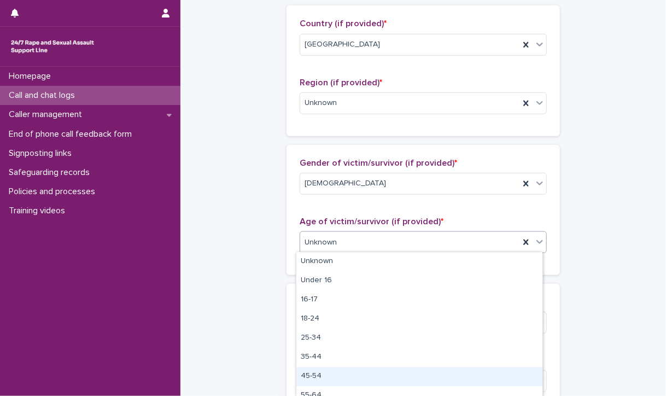
click at [353, 376] on div "45-54" at bounding box center [419, 376] width 246 height 19
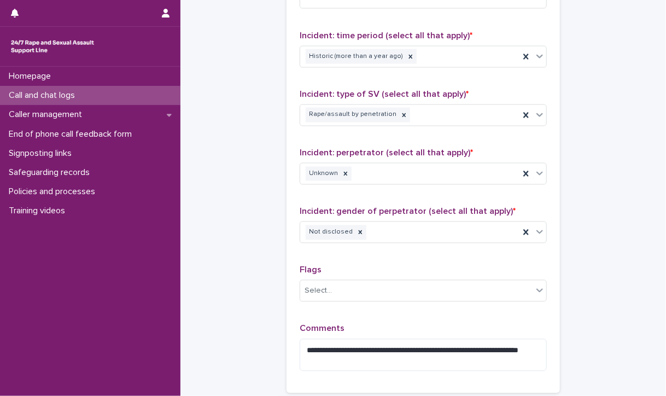
scroll to position [881, 0]
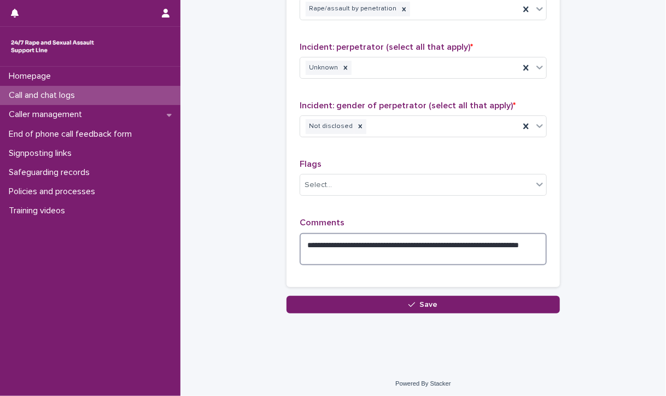
click at [322, 238] on textarea "**********" at bounding box center [423, 249] width 247 height 33
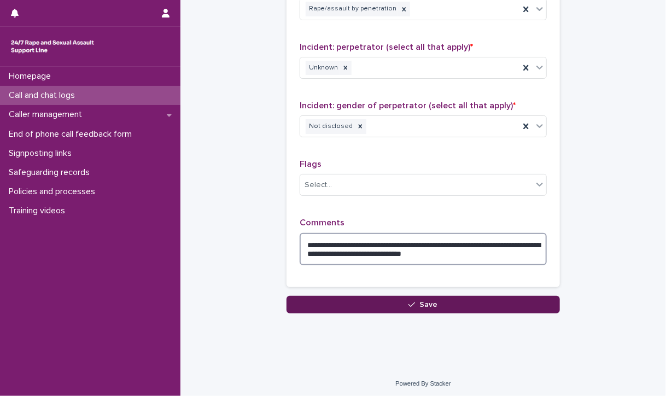
type textarea "**********"
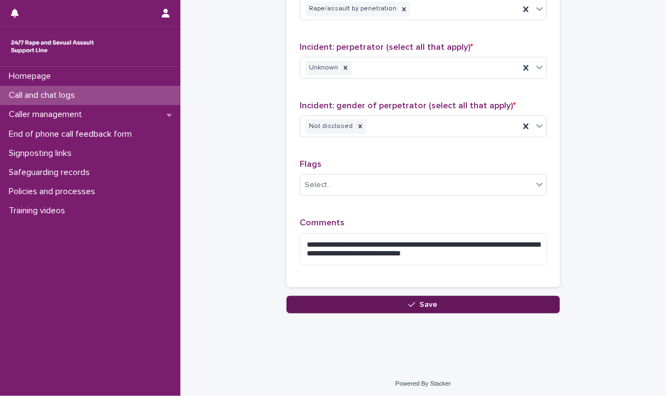
click at [438, 301] on button "Save" at bounding box center [423, 305] width 273 height 18
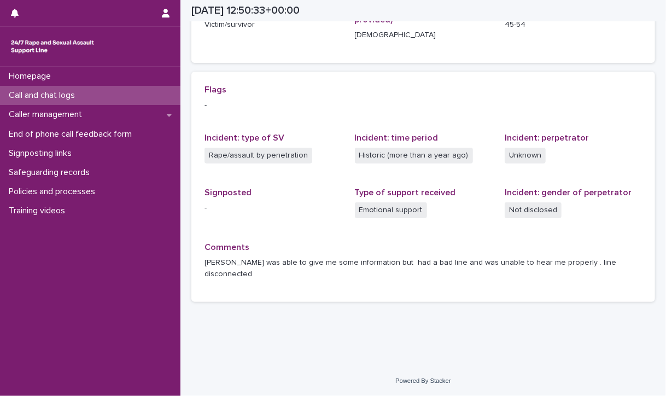
scroll to position [195, 0]
